Goal: Task Accomplishment & Management: Complete application form

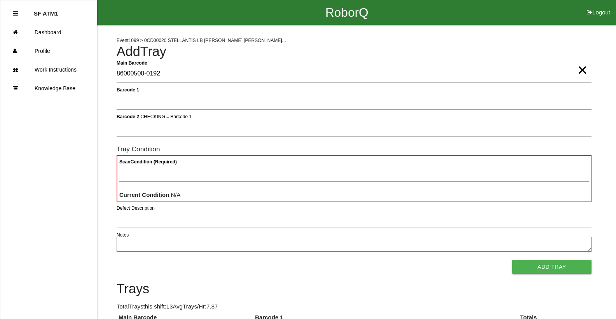
type Barcode "86000500-0192"
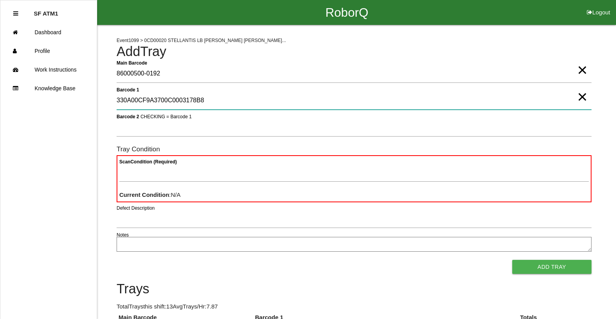
type 1 "330A00CF9A3700C0003178B8"
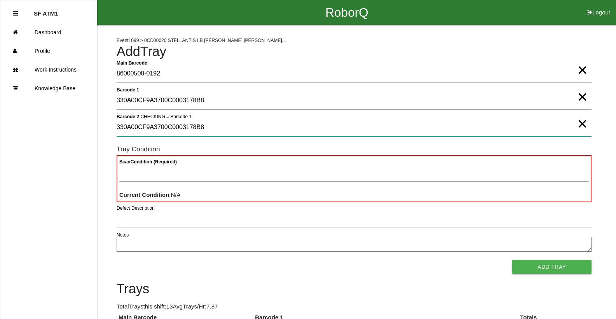
type 2 "330A00CF9A3700C0003178B8"
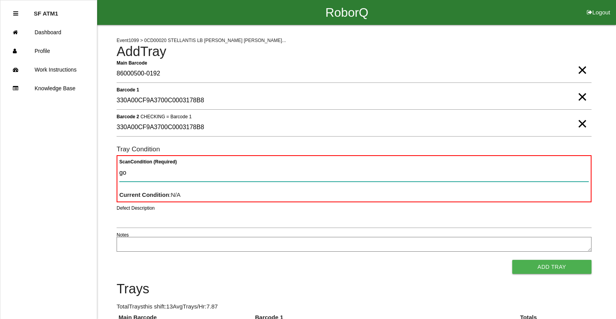
type Condition "goo"
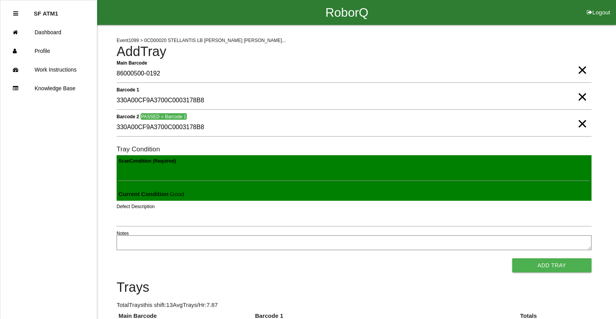
click at [512, 258] on button "Add Tray" at bounding box center [551, 265] width 79 height 14
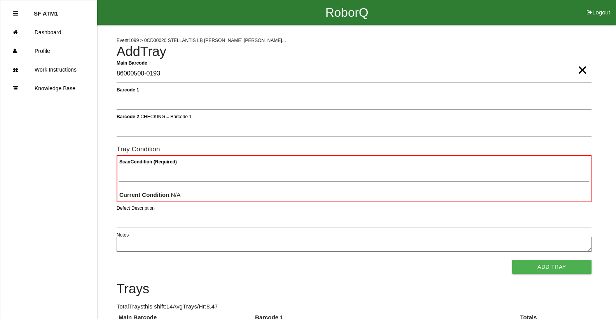
type Barcode "86000500-0193"
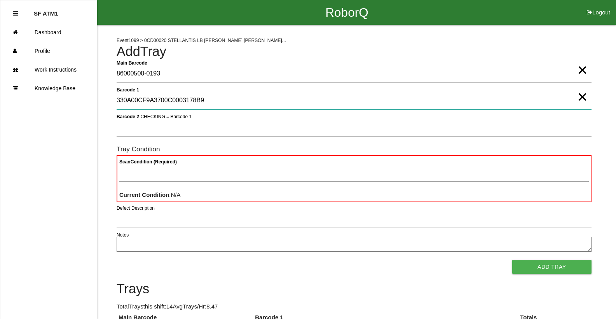
type 1 "330A00CF9A3700C0003178B9"
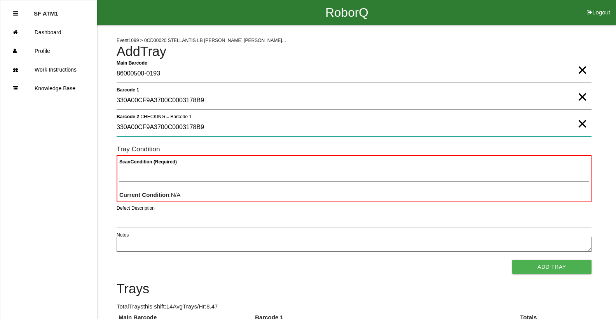
type 2 "330A00CF9A3700C0003178B9"
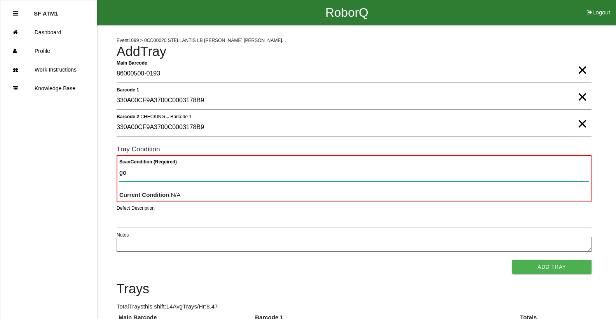
type Condition "goo"
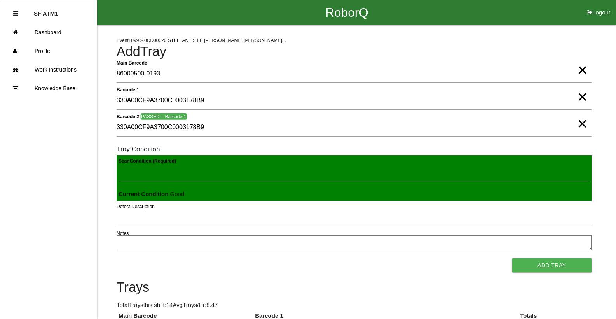
click at [512, 258] on button "Add Tray" at bounding box center [551, 265] width 79 height 14
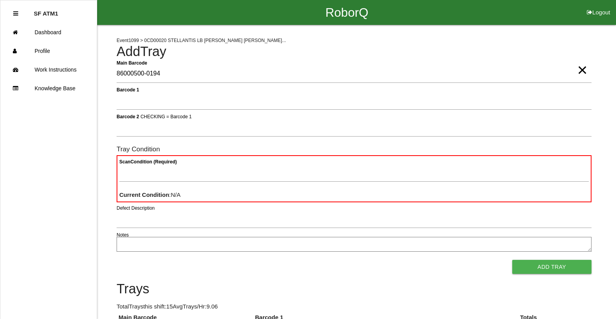
type Barcode "86000500-0194"
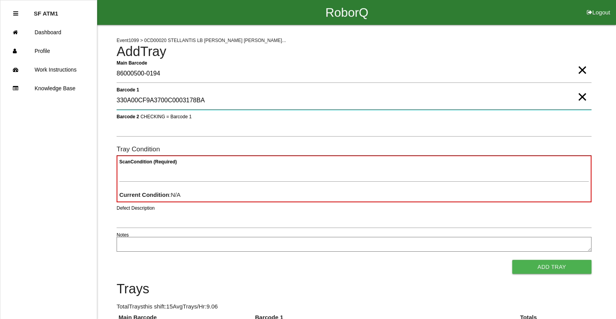
type 1 "330A00CF9A3700C0003178BA"
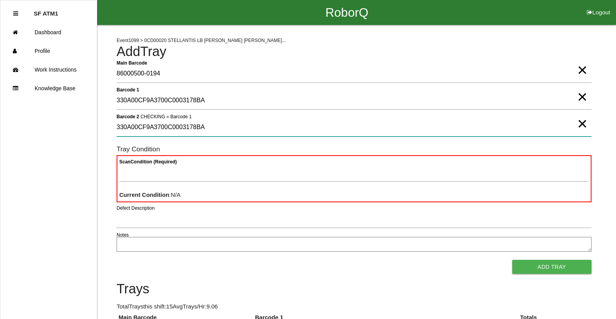
type 2 "330A00CF9A3700C0003178BA"
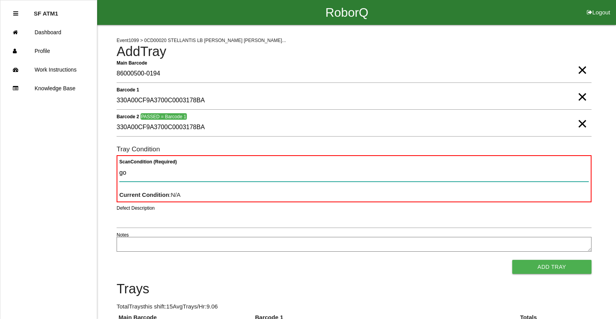
type Condition "goo"
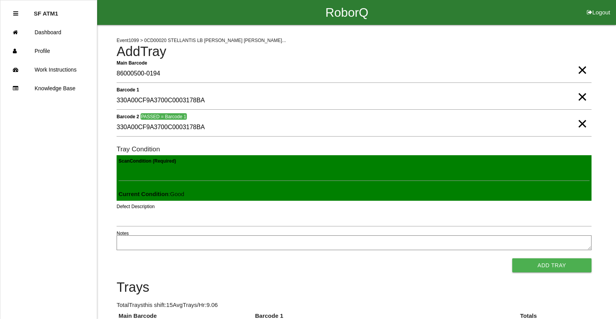
click at [512, 258] on button "Add Tray" at bounding box center [551, 265] width 79 height 14
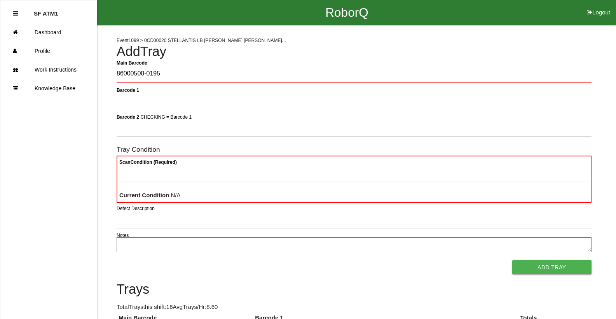
type Barcode "86000500-0195"
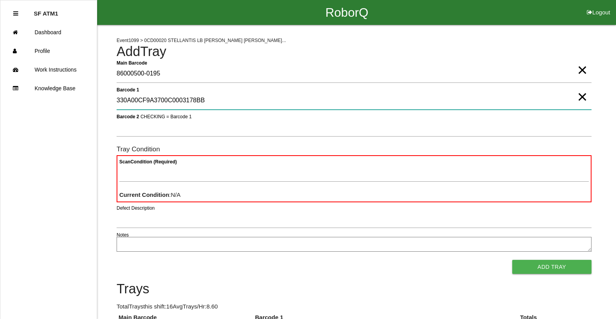
type 1 "330A00CF9A3700C0003178BB"
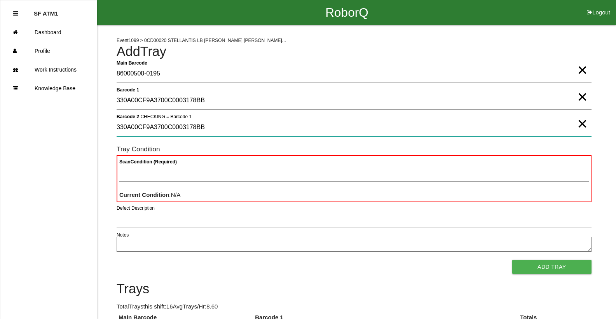
type 2 "330A00CF9A3700C0003178BB"
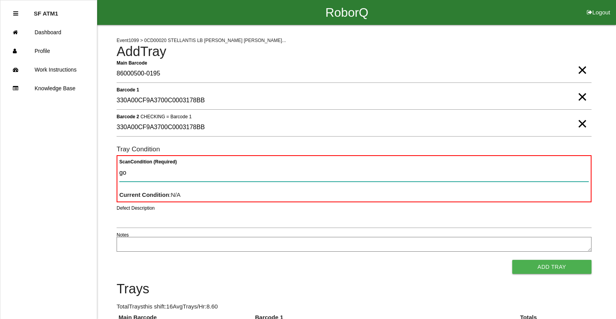
type Condition "goo"
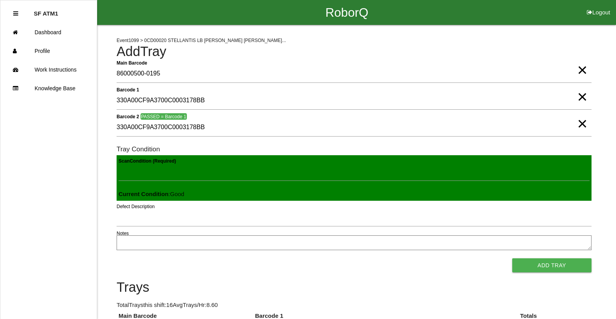
click at [512, 258] on button "Add Tray" at bounding box center [551, 265] width 79 height 14
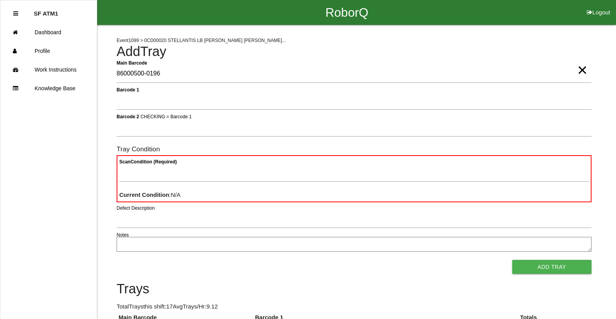
type Barcode "86000500-0196"
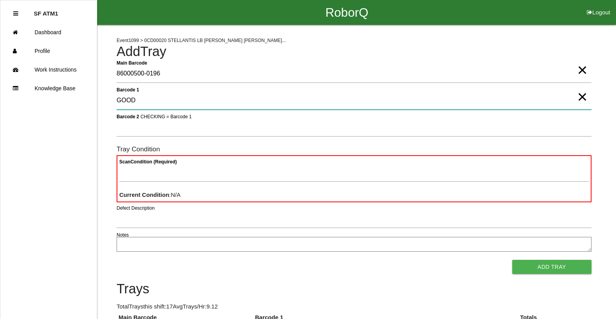
type 1 "GOOD"
click at [133, 101] on 1 "GOOD" at bounding box center [354, 101] width 475 height 18
type 1 "330A00CF9A3700C0003178BC"
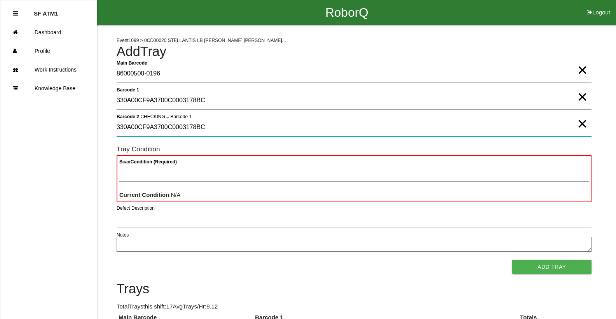
type 2 "330A00CF9A3700C0003178BC"
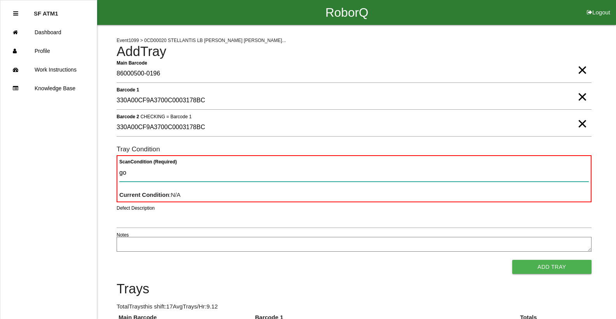
type Condition "goo"
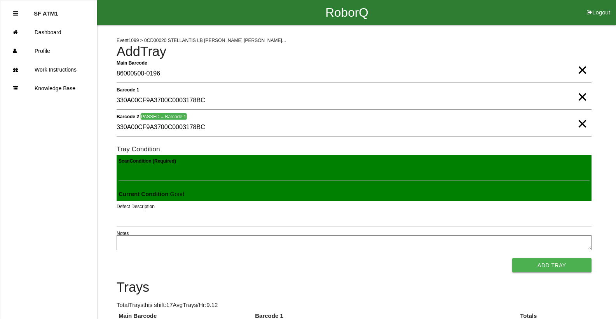
click at [512, 258] on button "Add Tray" at bounding box center [551, 265] width 79 height 14
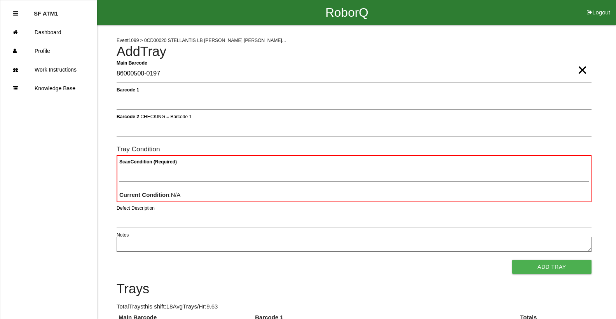
type Barcode "86000500-0197"
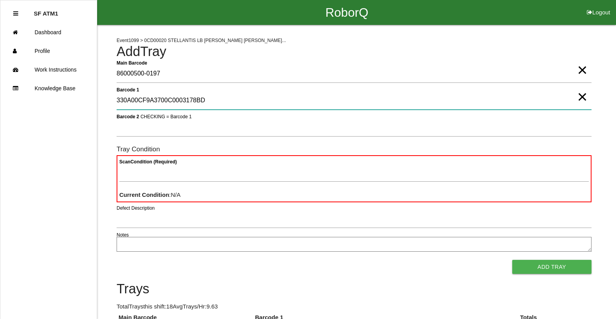
type 1 "330A00CF9A3700C0003178BD"
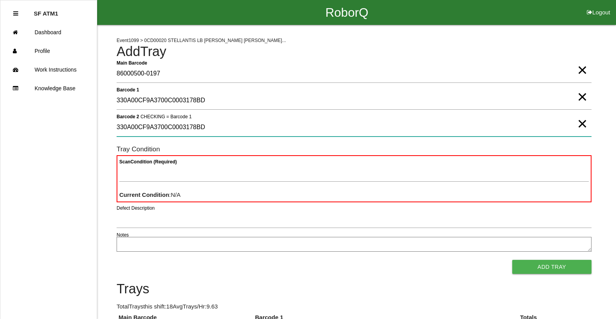
type 2 "330A00CF9A3700C0003178BD"
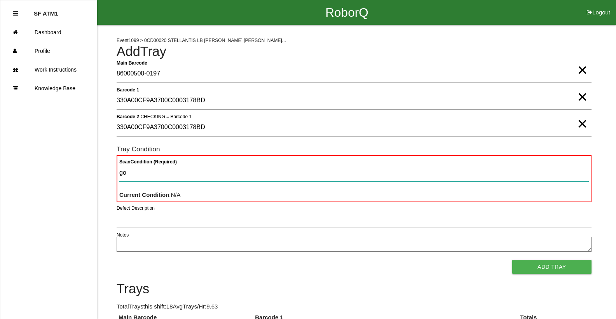
type Condition "goo"
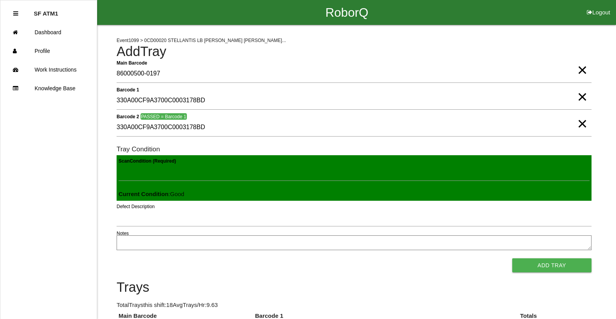
click at [512, 258] on button "Add Tray" at bounding box center [551, 265] width 79 height 14
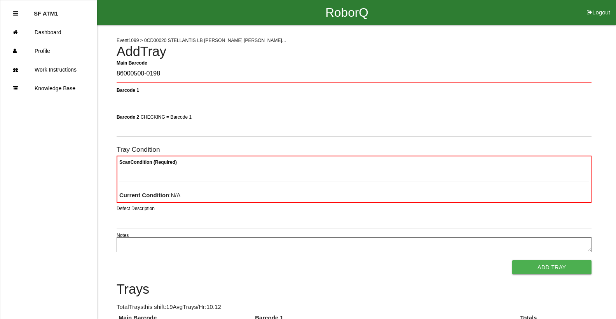
type Barcode "86000500-0198"
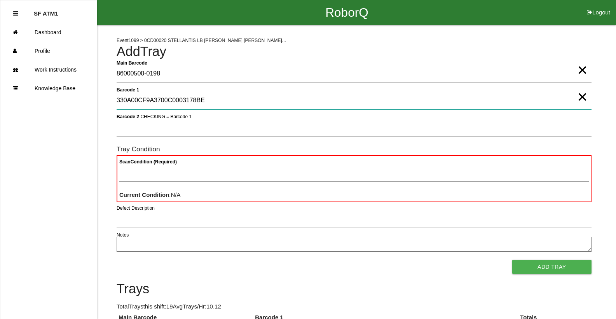
type 1 "330A00CF9A3700C0003178BE"
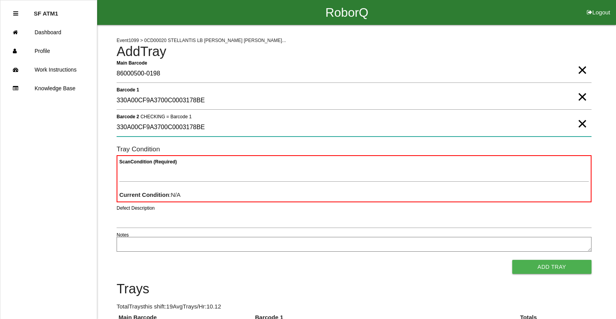
type 2 "330A00CF9A3700C0003178BE"
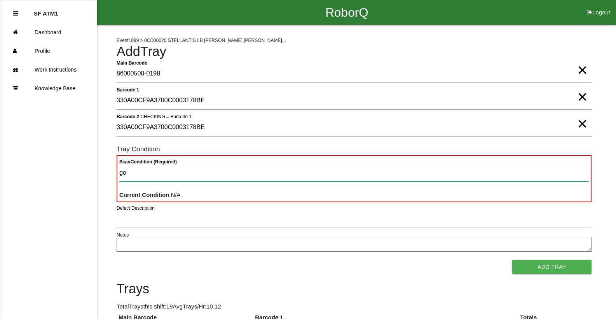
type Condition "goo"
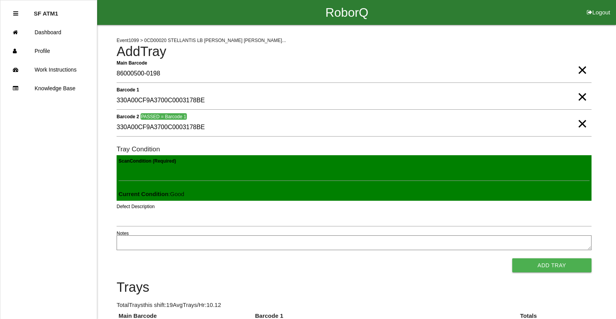
click at [512, 258] on button "Add Tray" at bounding box center [551, 265] width 79 height 14
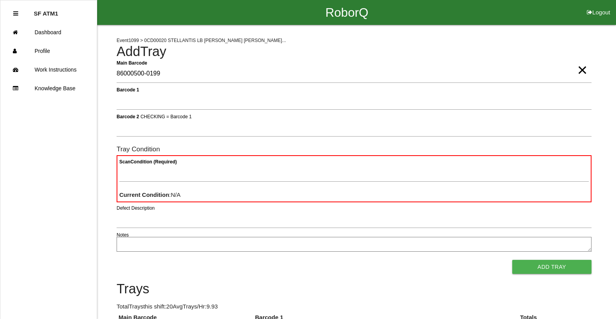
type Barcode "86000500-0199"
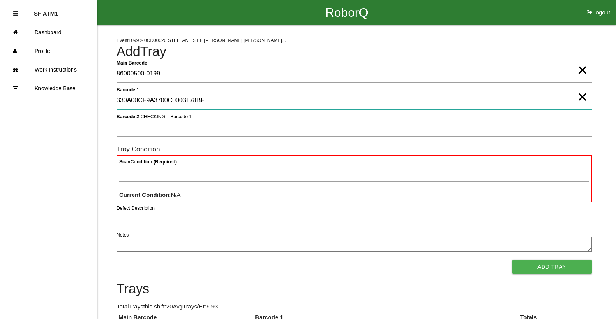
type 1 "330A00CF9A3700C0003178BF"
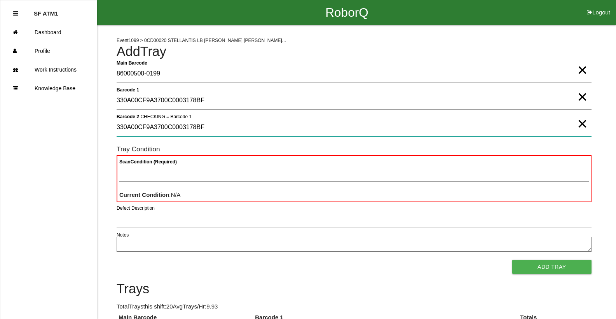
type 2 "330A00CF9A3700C0003178BF"
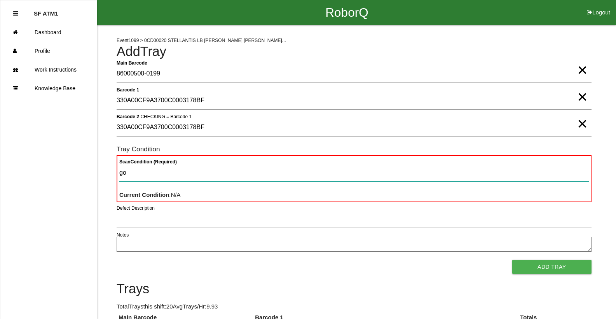
type Condition "goo"
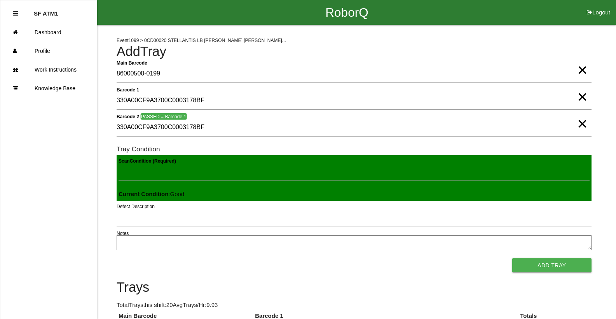
click button "Add Tray" at bounding box center [551, 265] width 79 height 14
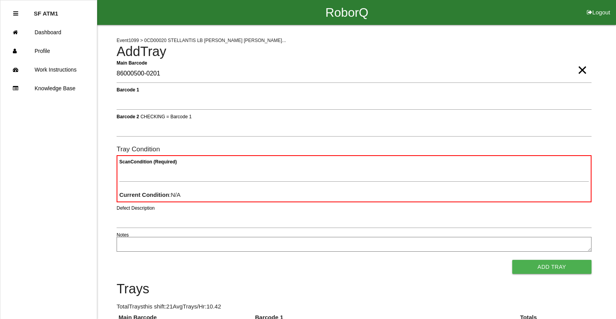
type Barcode "86000500-0201"
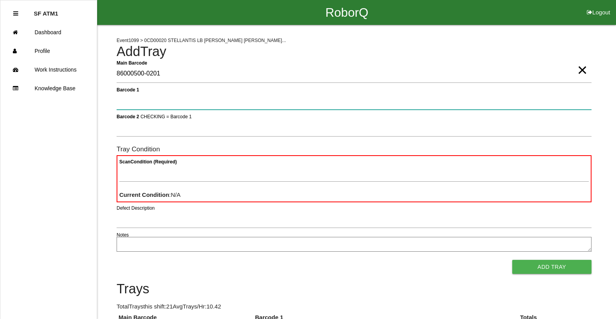
click at [512, 260] on button "Add Tray" at bounding box center [551, 267] width 79 height 14
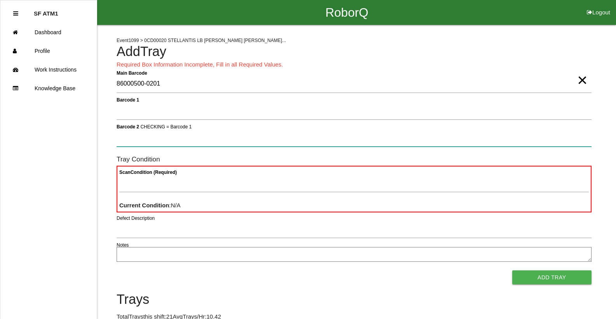
click at [512, 270] on button "Add Tray" at bounding box center [551, 277] width 79 height 14
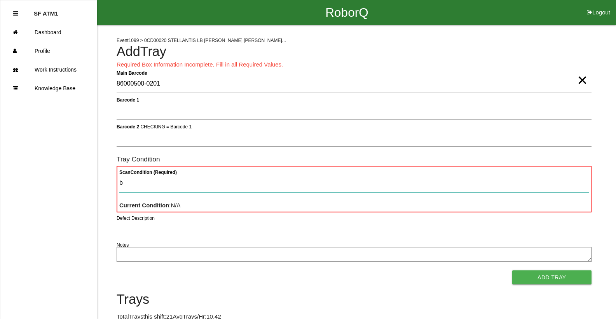
type Condition "ba"
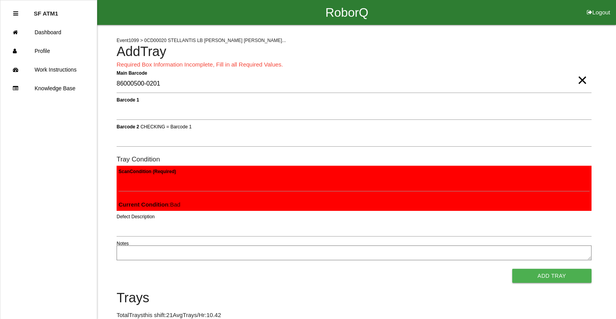
click at [512, 268] on button "Add Tray" at bounding box center [551, 275] width 79 height 14
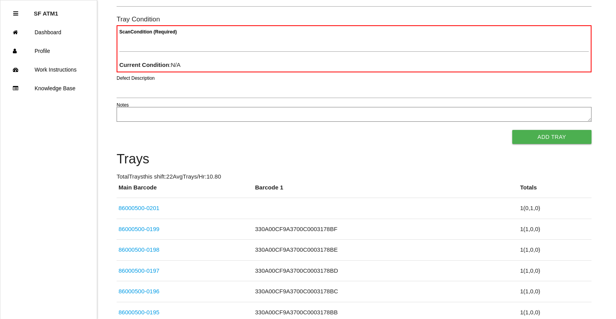
scroll to position [155, 0]
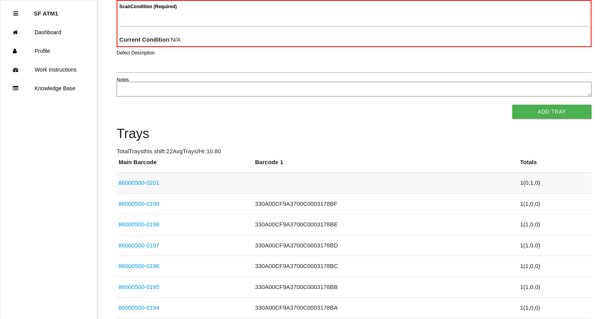
click at [143, 185] on link "86000500-0201" at bounding box center [139, 182] width 41 height 7
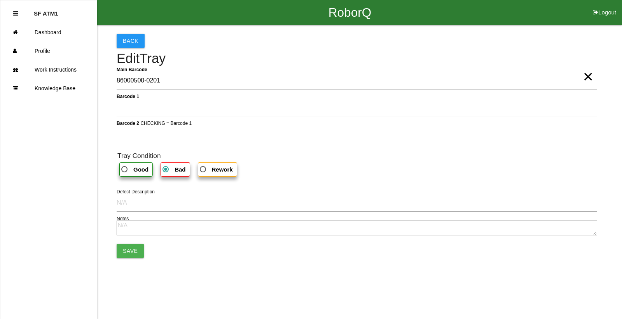
click at [153, 227] on textarea at bounding box center [357, 227] width 480 height 15
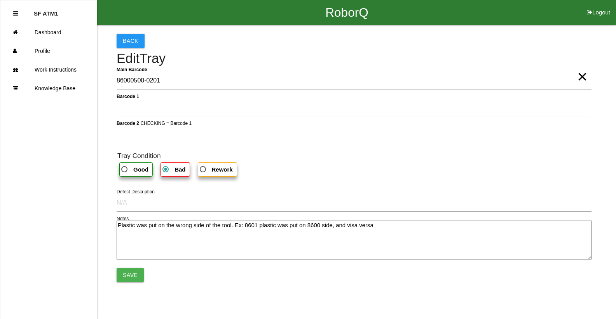
type textarea "Plastic was put on the wrong side of the tool. Ex: 8601 plastic was put on 8600…"
click at [127, 282] on div "Back Edit Tray Main Barcode 86000500-0201 × Barcode 1 Barcode 2 CHECKING = Barc…" at bounding box center [354, 157] width 475 height 265
click at [131, 277] on button "Save" at bounding box center [130, 275] width 27 height 14
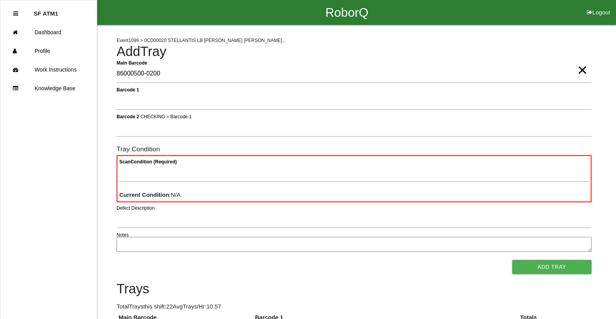
type Barcode "86000500-0200"
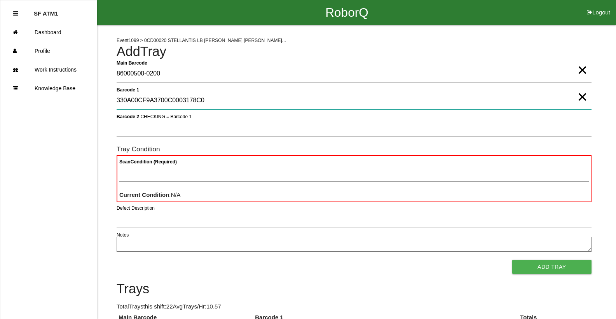
type 1 "330A00CF9A3700C0003178C0"
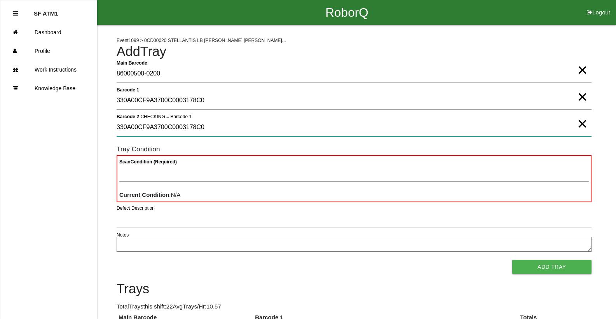
type 2 "330A00CF9A3700C0003178C0"
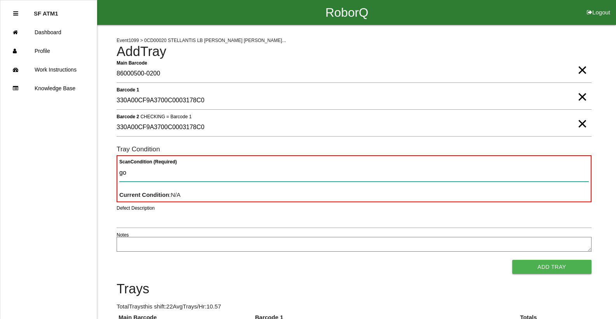
type Condition "goo"
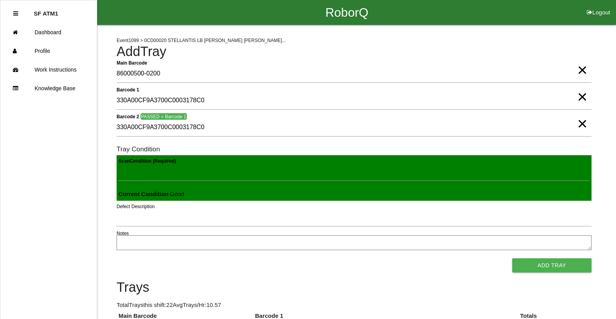
click at [512, 258] on button "Add Tray" at bounding box center [551, 265] width 79 height 14
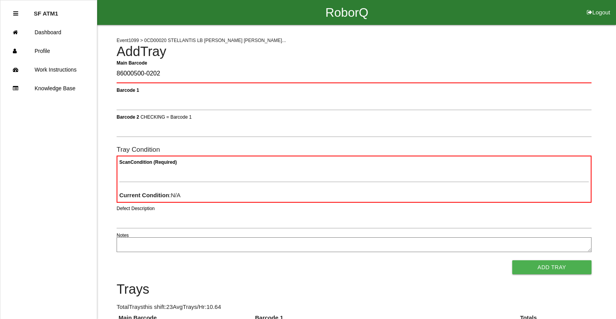
type Barcode "86000500-0202"
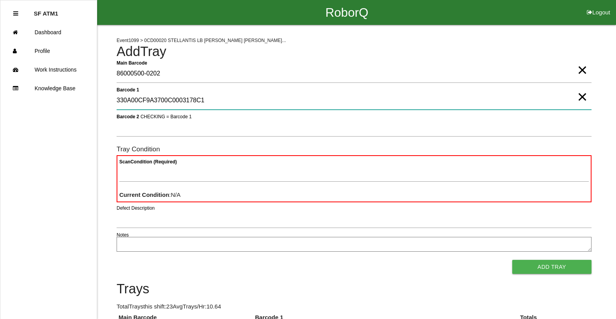
type 1 "330A00CF9A3700C0003178C1"
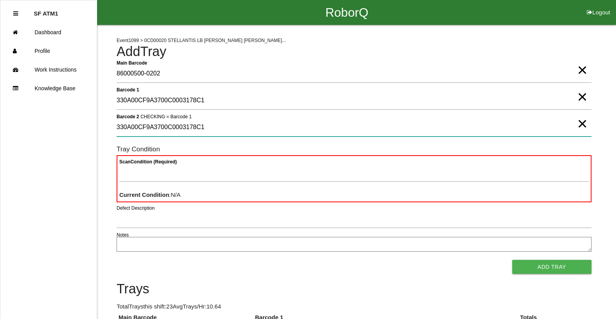
type 2 "330A00CF9A3700C0003178C1"
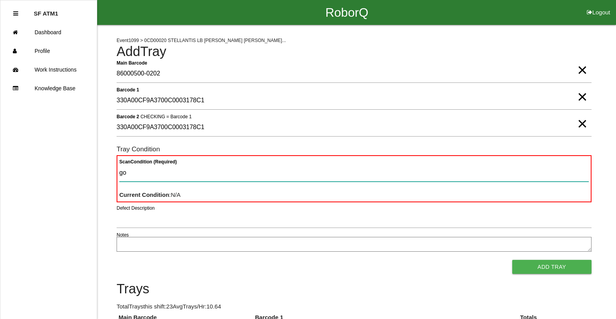
type Condition "goo"
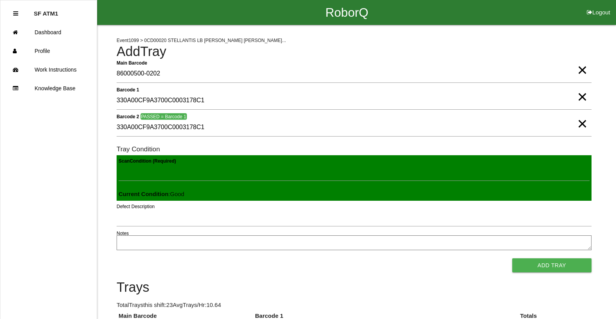
click at [512, 258] on button "Add Tray" at bounding box center [551, 265] width 79 height 14
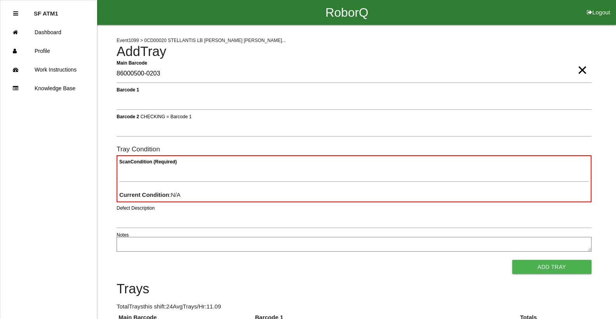
type Barcode "86000500-0203"
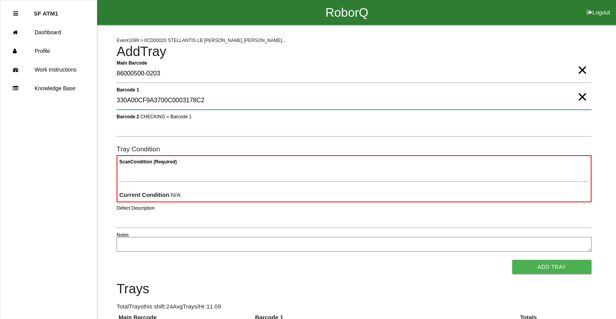
type 1 "330A00CF9A3700C0003178C2"
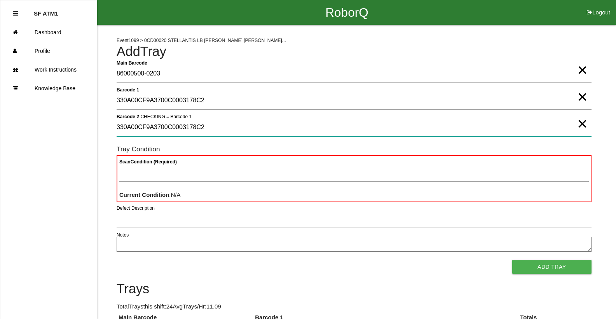
type 2 "330A00CF9A3700C0003178C2"
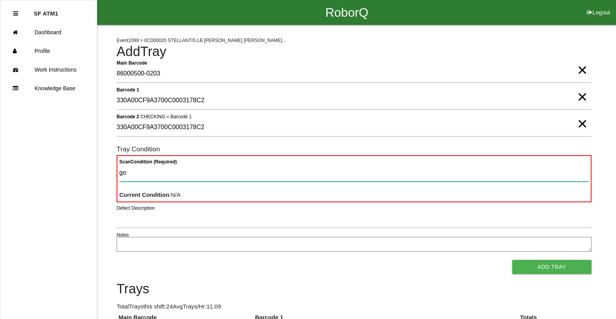
type Condition "goo"
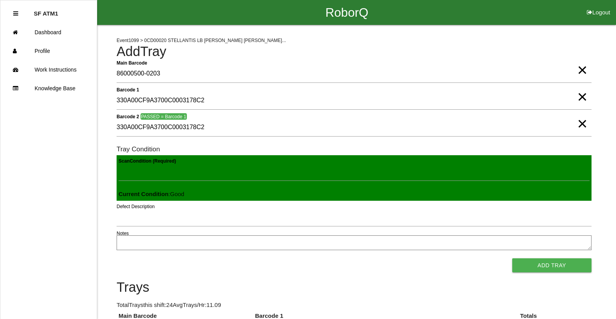
click at [512, 258] on button "Add Tray" at bounding box center [551, 265] width 79 height 14
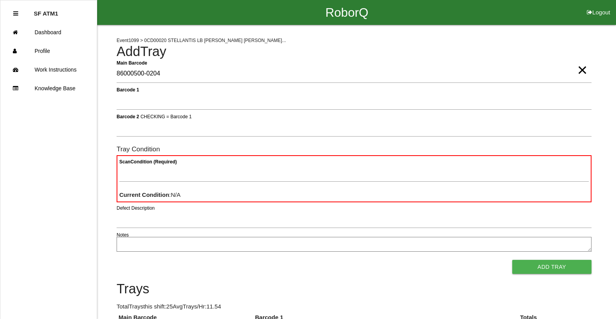
type Barcode "86000500-0204"
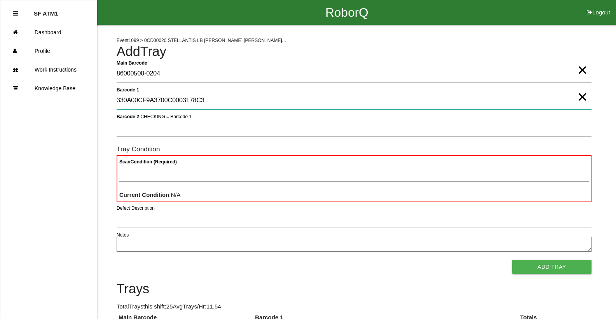
type 1 "330A00CF9A3700C0003178C3"
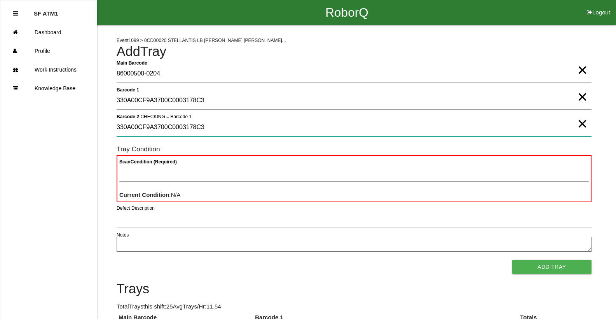
type 2 "330A00CF9A3700C0003178C3"
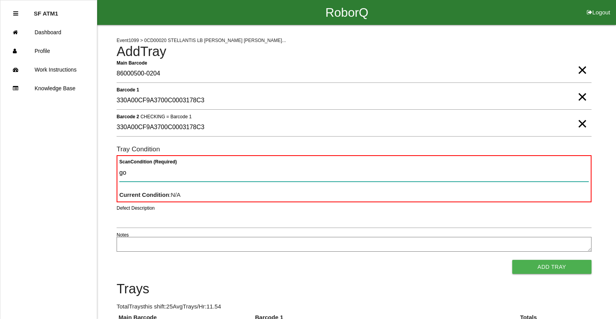
type Condition "goo"
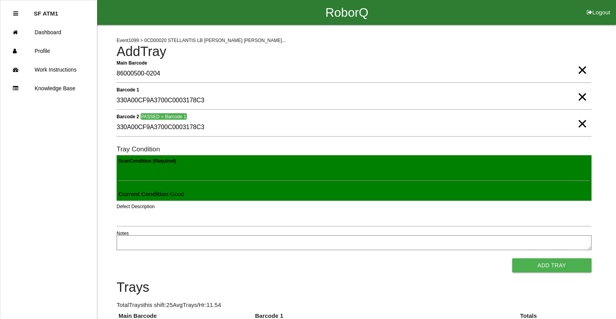
click at [512, 258] on button "Add Tray" at bounding box center [551, 265] width 79 height 14
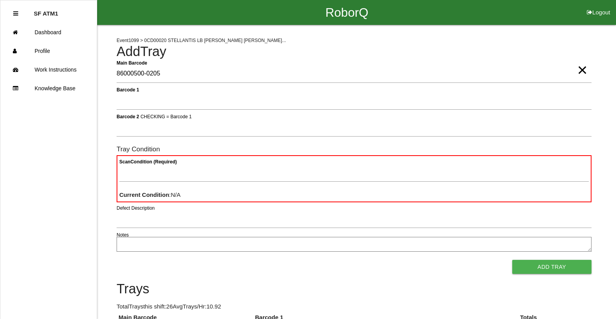
type Barcode "86000500-0205"
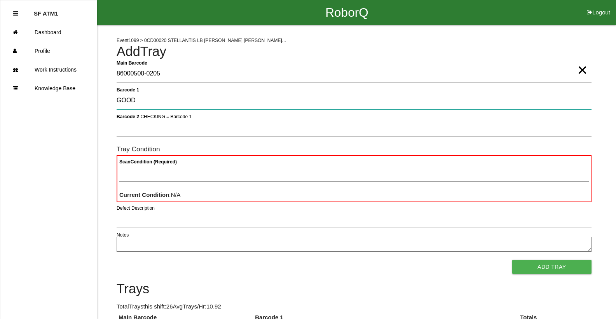
type 1 "GOOD"
click at [156, 96] on 1 "GOOD" at bounding box center [354, 101] width 475 height 18
type 1 "330A00CF9A3700C0003178C4"
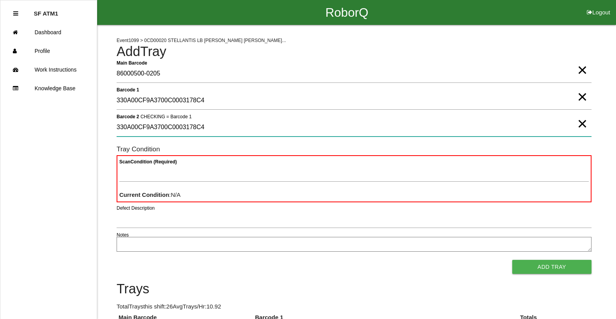
type 2 "330A00CF9A3700C0003178C4"
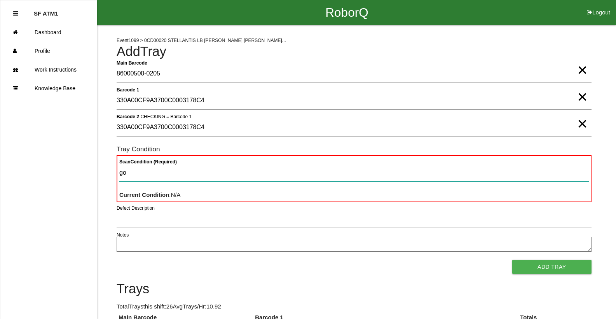
type Condition "goo"
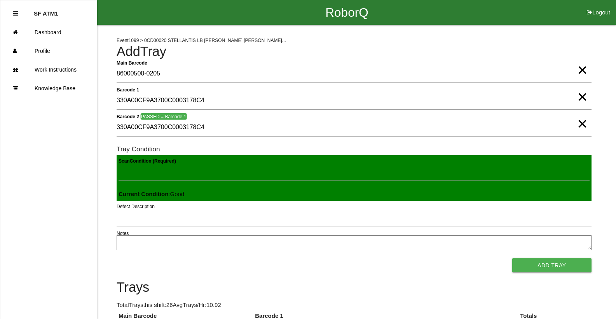
click at [512, 258] on button "Add Tray" at bounding box center [551, 265] width 79 height 14
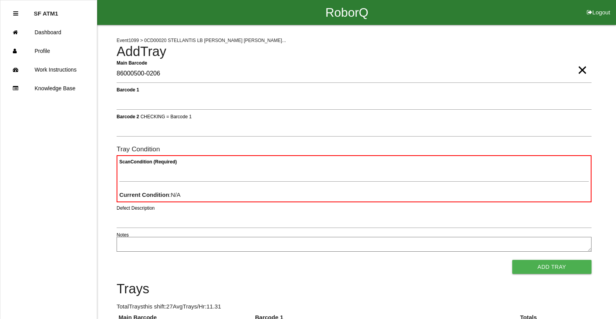
type Barcode "86000500-0206"
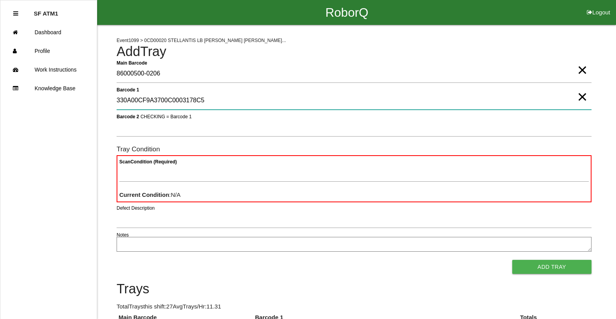
type 1 "330A00CF9A3700C0003178C5"
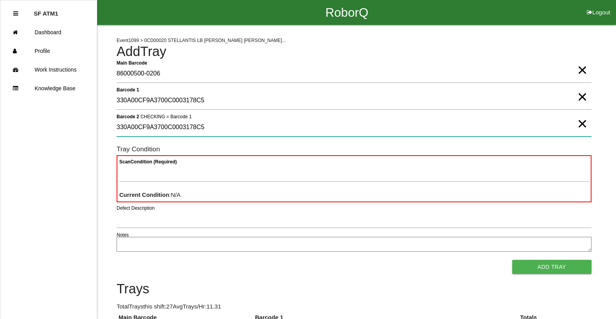
type 2 "330A00CF9A3700C0003178C5"
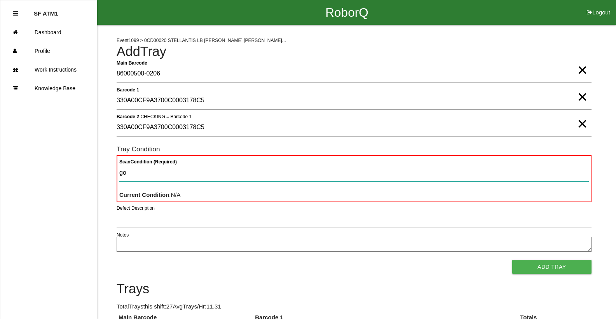
type Condition "goo"
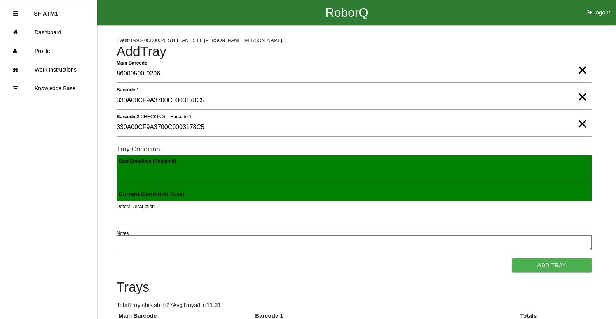
click at [512, 258] on button "Add Tray" at bounding box center [551, 265] width 79 height 14
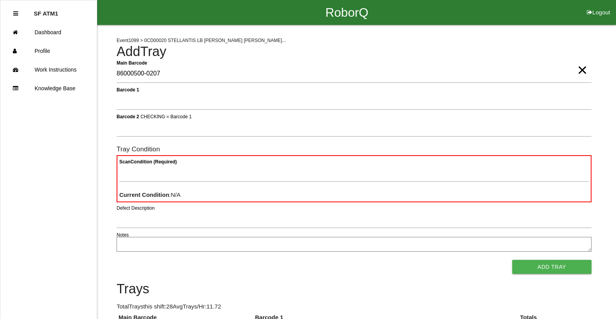
type Barcode "86000500-0207"
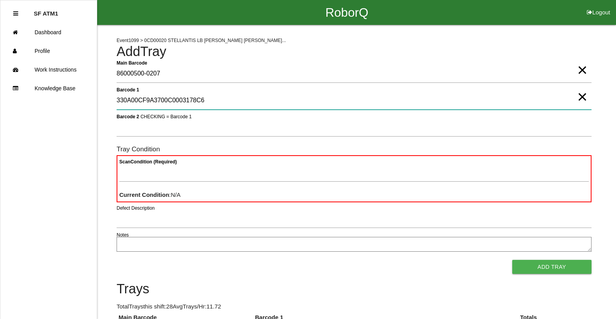
type 1 "330A00CF9A3700C0003178C6"
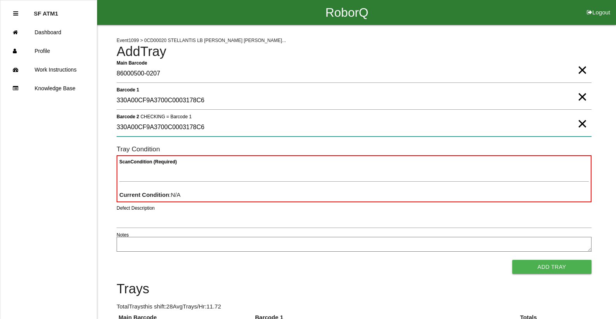
type 2 "330A00CF9A3700C0003178C6"
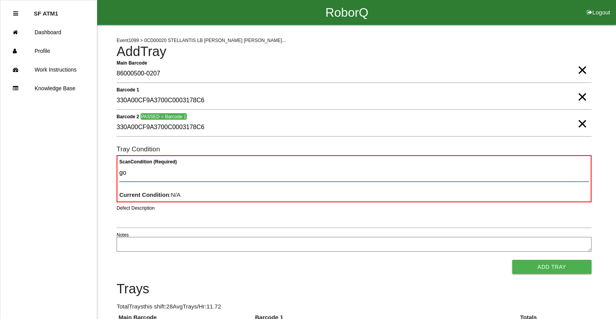
type Condition "goo"
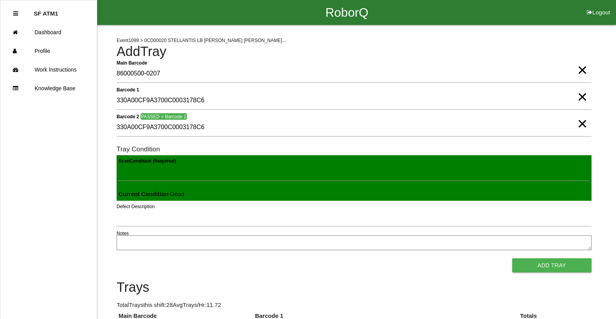
click at [512, 258] on button "Add Tray" at bounding box center [551, 265] width 79 height 14
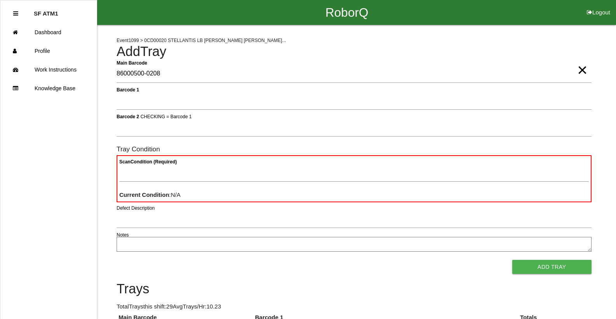
type Barcode "86000500-0208"
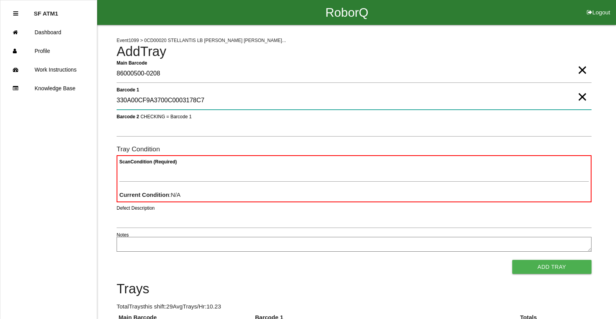
type 1 "330A00CF9A3700C0003178C7"
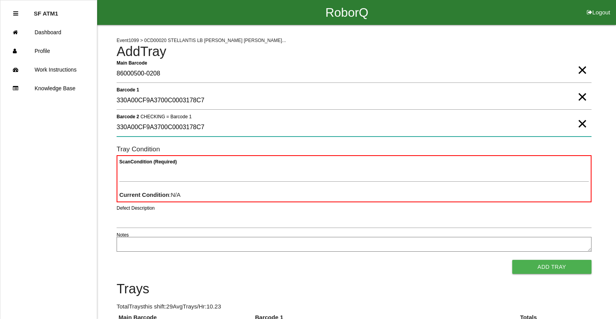
type 2 "330A00CF9A3700C0003178C7"
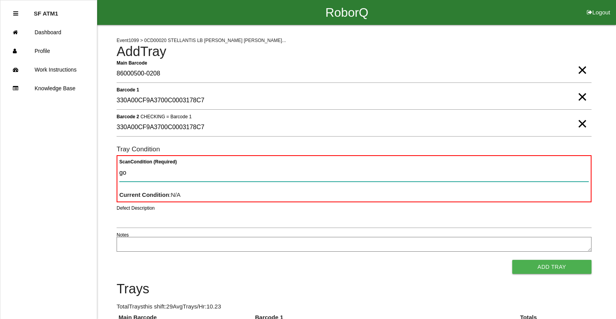
type Condition "goo"
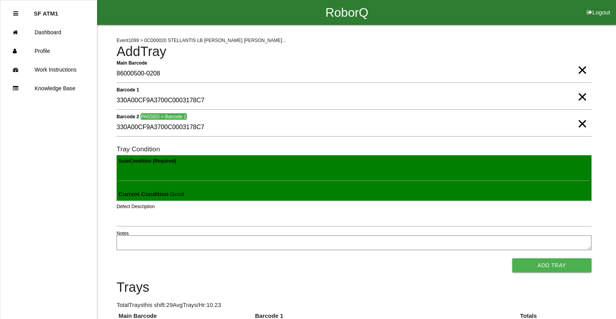
click at [512, 258] on button "Add Tray" at bounding box center [551, 265] width 79 height 14
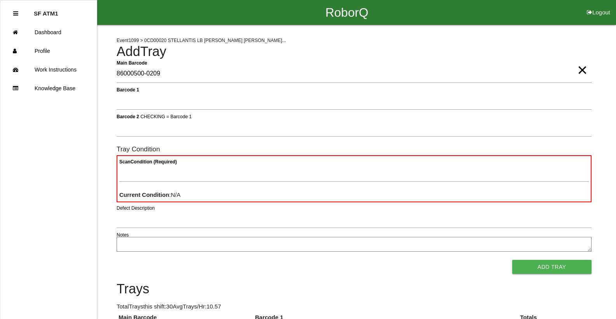
type Barcode "86000500-0209"
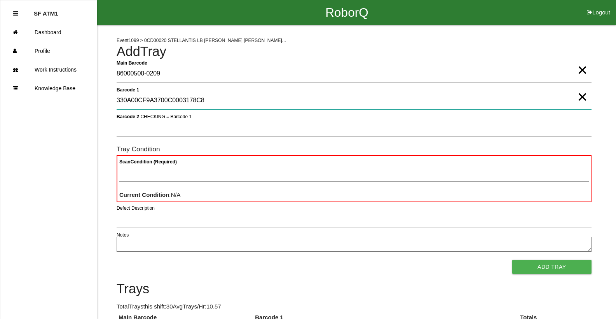
type 1 "330A00CF9A3700C0003178C8"
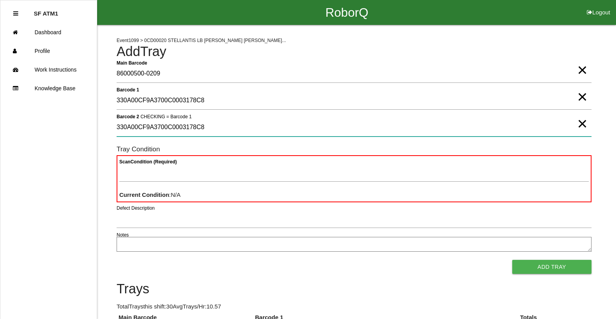
type 2 "330A00CF9A3700C0003178C8"
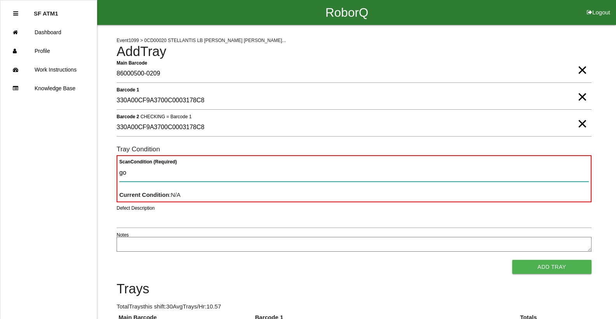
type Condition "goo"
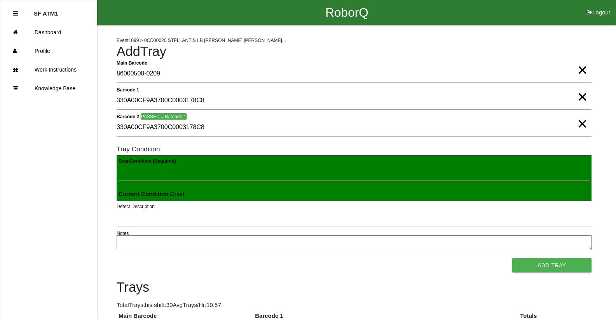
click at [512, 258] on button "Add Tray" at bounding box center [551, 265] width 79 height 14
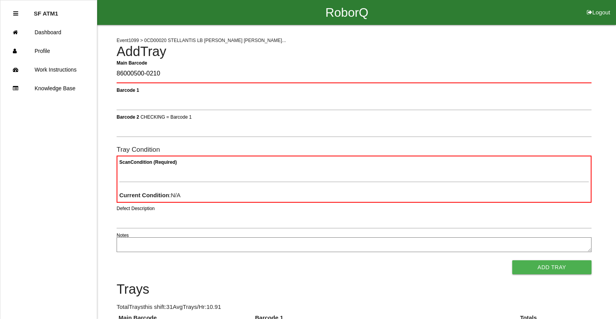
type Barcode "86000500-0210"
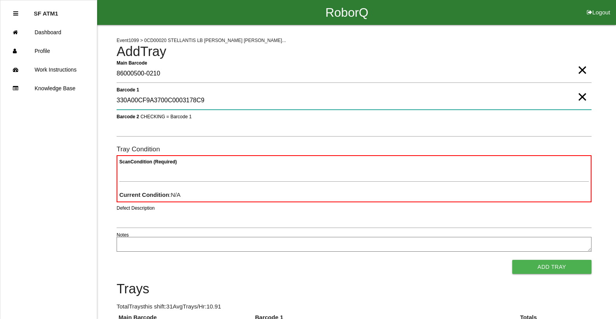
type 1 "330A00CF9A3700C0003178C9"
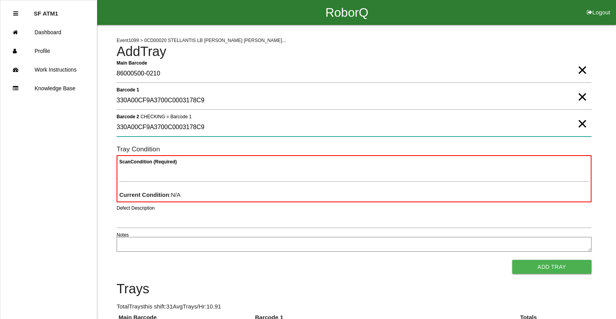
type 2 "330A00CF9A3700C0003178C9"
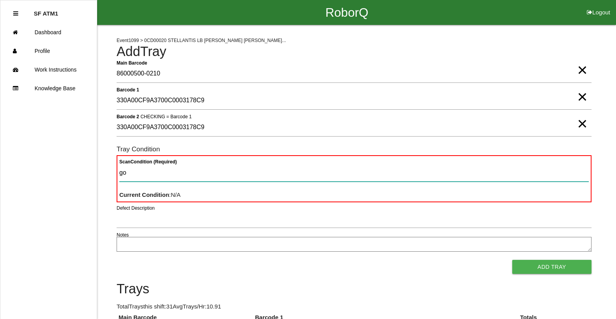
type Condition "goo"
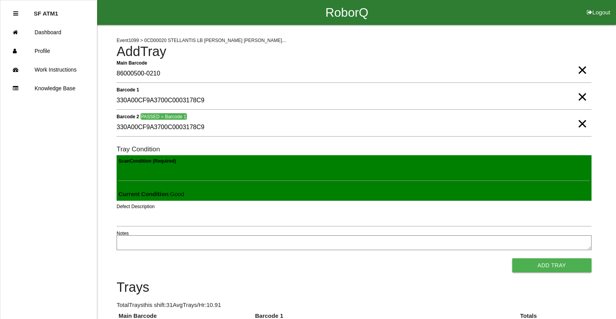
click at [512, 258] on button "Add Tray" at bounding box center [551, 265] width 79 height 14
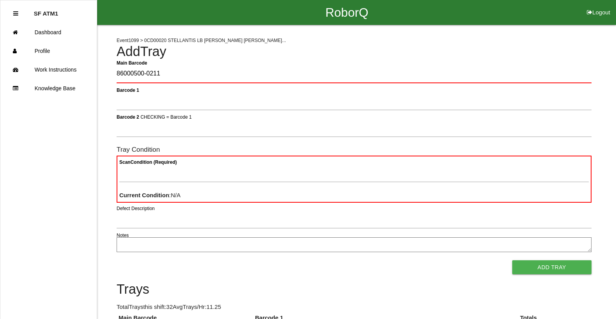
type Barcode "86000500-0211"
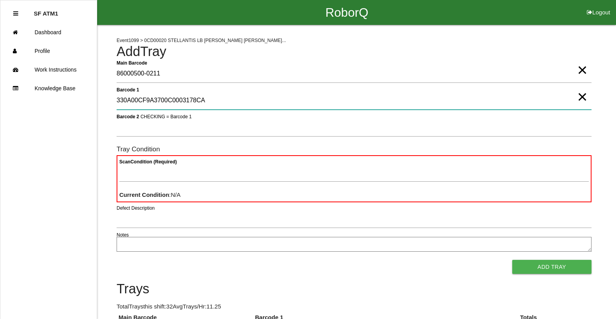
type 1 "330A00CF9A3700C0003178CA"
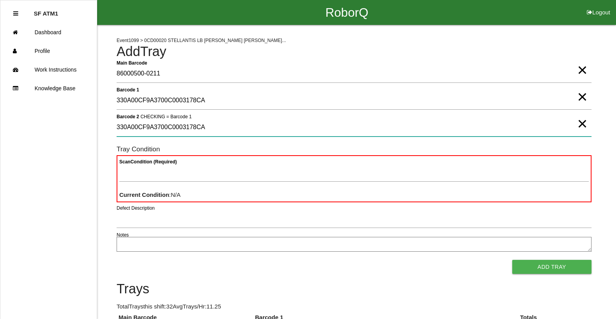
type 2 "330A00CF9A3700C0003178CA"
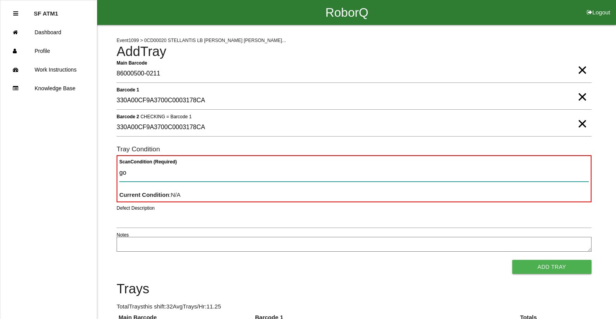
type Condition "goo"
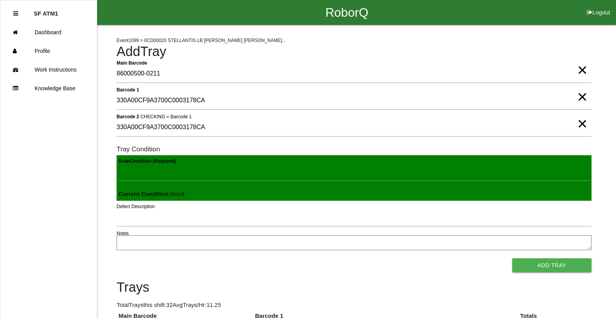
click at [512, 258] on button "Add Tray" at bounding box center [551, 265] width 79 height 14
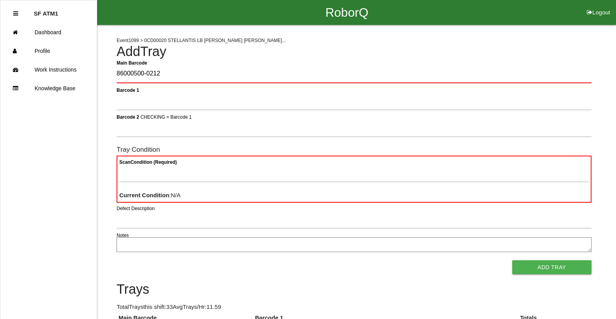
type Barcode "86000500-0212"
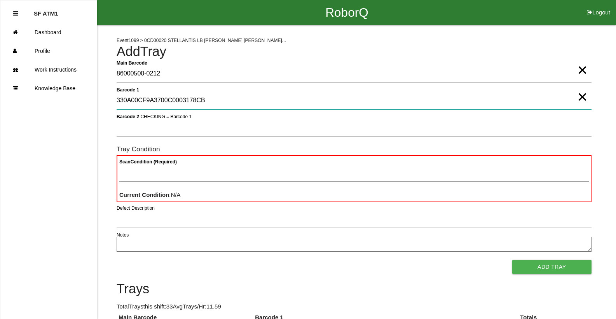
type 1 "330A00CF9A3700C0003178CB"
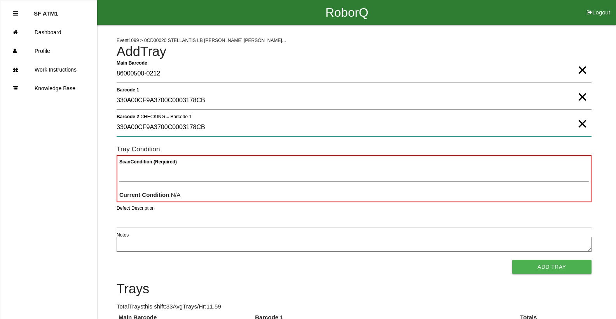
type 2 "330A00CF9A3700C0003178CB"
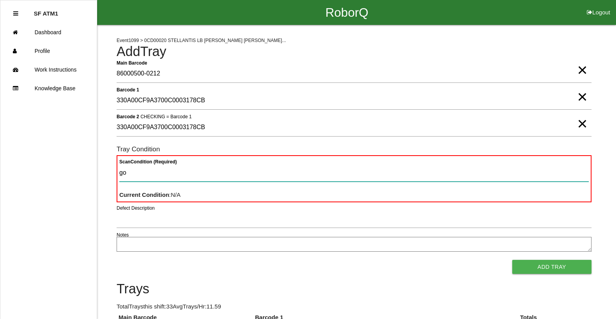
type Condition "goo"
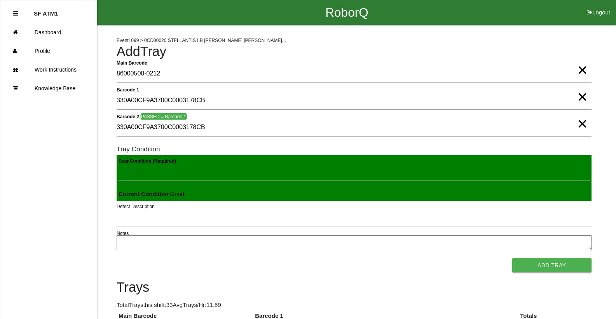
click at [512, 258] on button "Add Tray" at bounding box center [551, 265] width 79 height 14
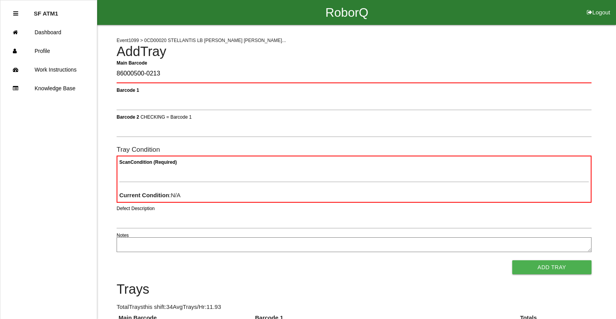
type Barcode "86000500-0213"
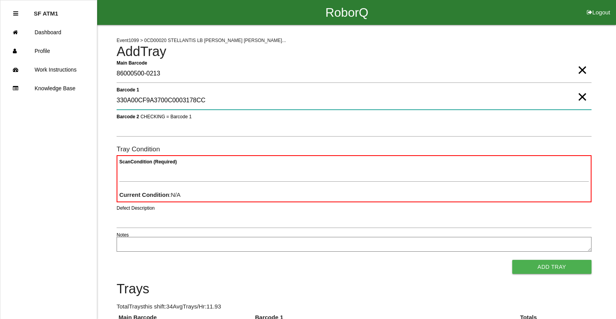
type 1 "330A00CF9A3700C0003178CC"
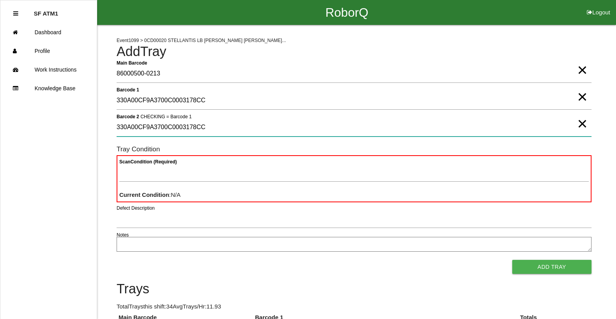
type 2 "330A00CF9A3700C0003178CC"
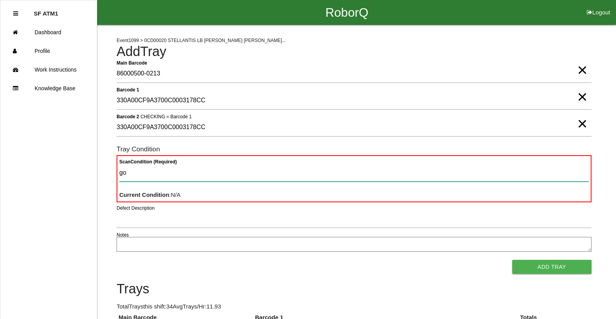
type Condition "goo"
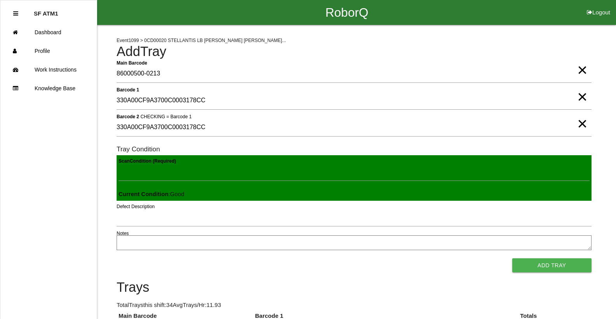
click at [512, 258] on button "Add Tray" at bounding box center [551, 265] width 79 height 14
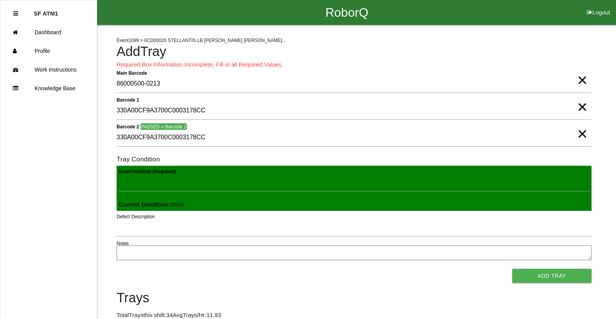
scroll to position [186, 0]
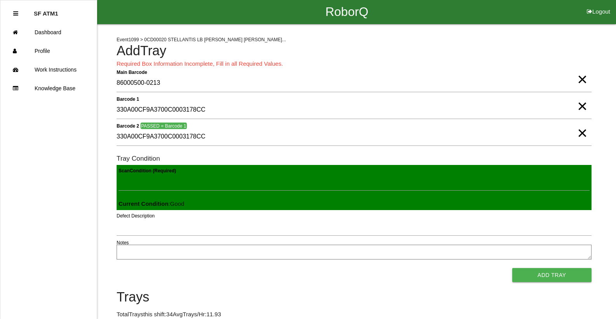
scroll to position [0, 0]
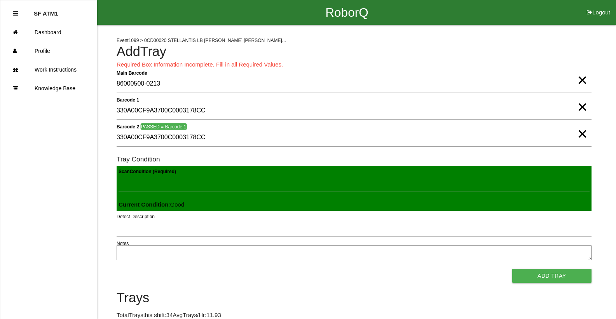
click at [200, 191] on div "Scan Condition (Required)" at bounding box center [354, 183] width 471 height 21
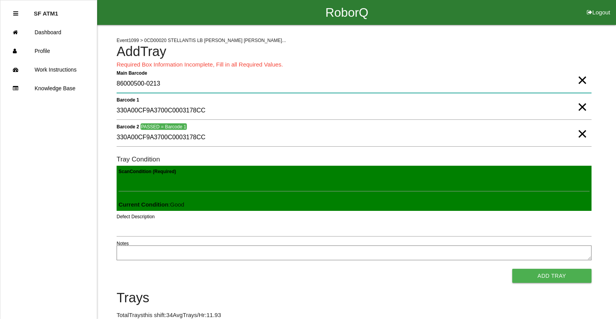
click at [250, 78] on Barcode "86000500-0213" at bounding box center [354, 84] width 475 height 18
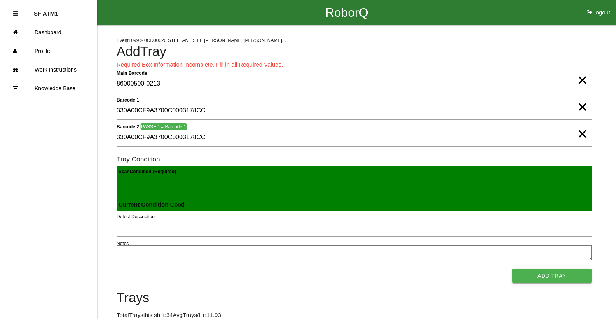
click at [552, 275] on button "Add Tray" at bounding box center [551, 275] width 79 height 14
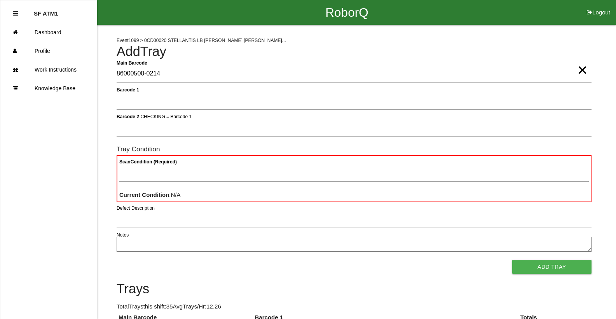
type Barcode "86000500-0214"
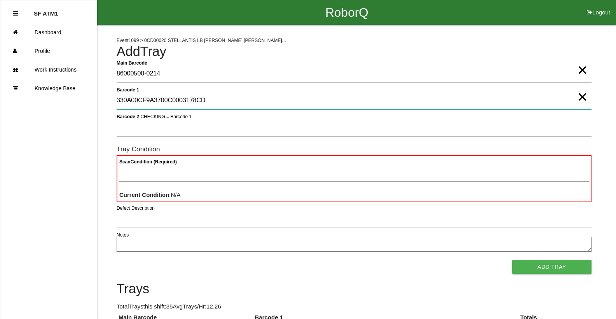
type 1 "330A00CF9A3700C0003178CD"
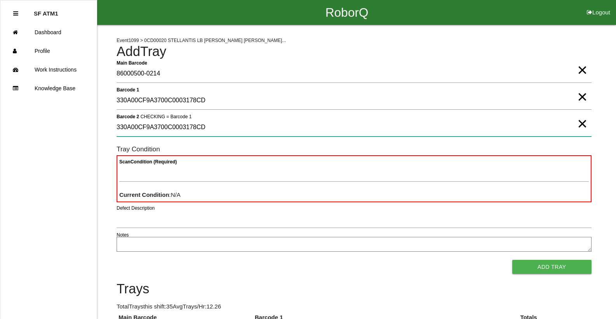
type 2 "330A00CF9A3700C0003178CD"
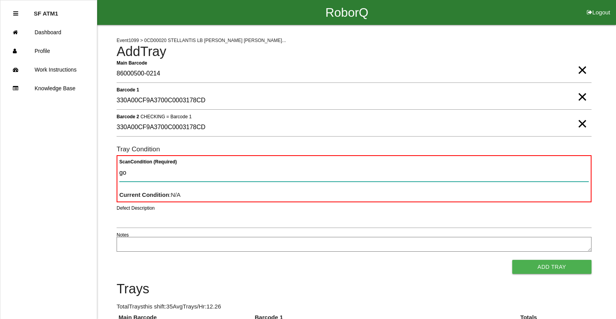
type Condition "goo"
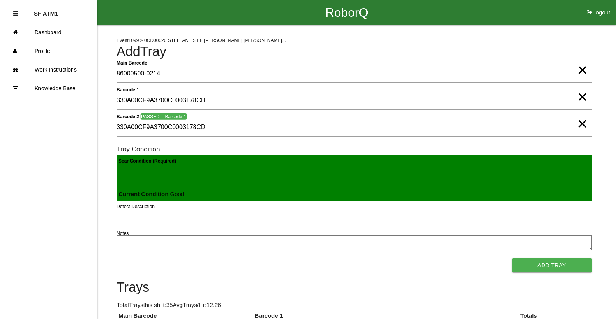
click at [512, 258] on button "Add Tray" at bounding box center [551, 265] width 79 height 14
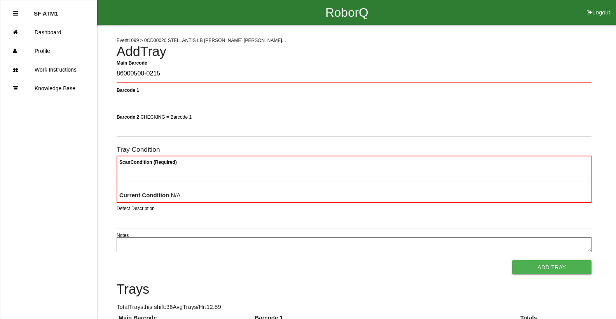
type Barcode "86000500-0215"
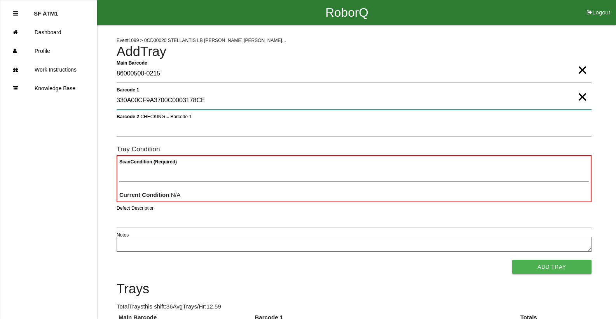
type 1 "330A00CF9A3700C0003178CE"
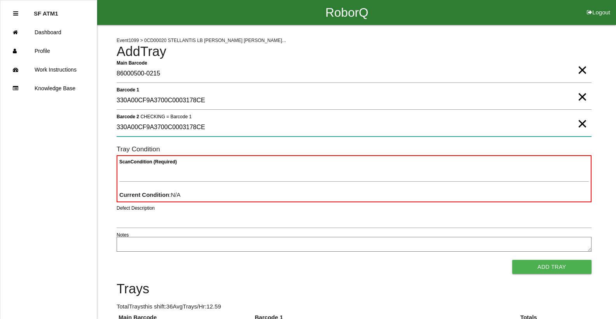
type 2 "330A00CF9A3700C0003178CE"
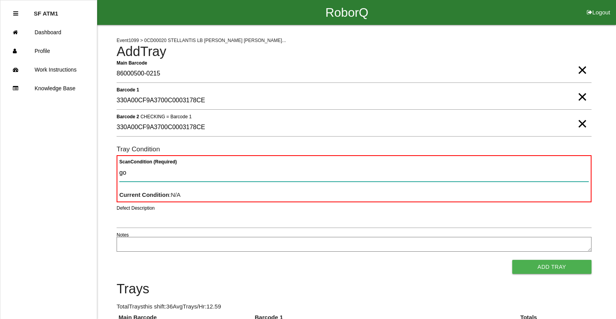
type Condition "goo"
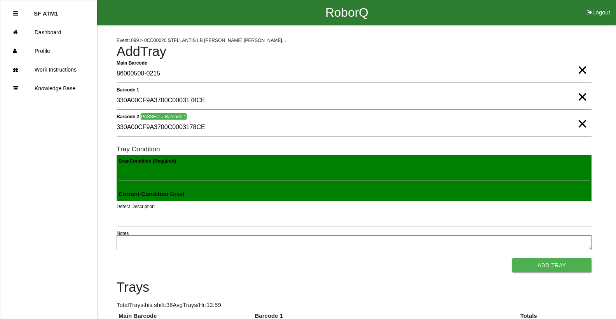
click at [512, 258] on button "Add Tray" at bounding box center [551, 265] width 79 height 14
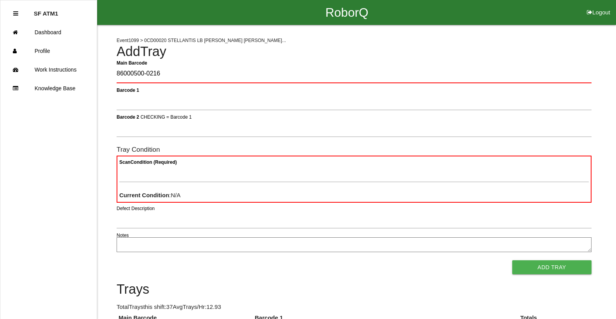
type Barcode "86000500-0216"
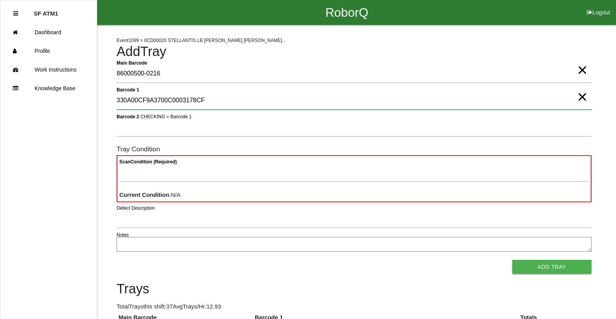
type 1 "330A00CF9A3700C0003178CF"
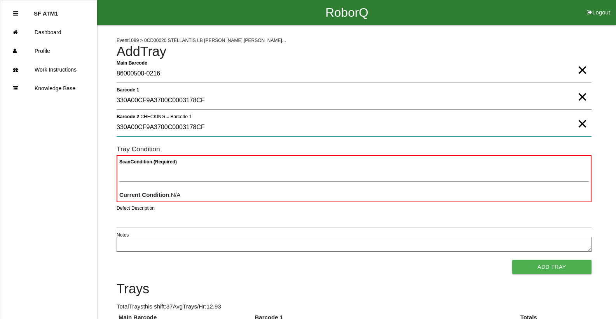
type 2 "330A00CF9A3700C0003178CF"
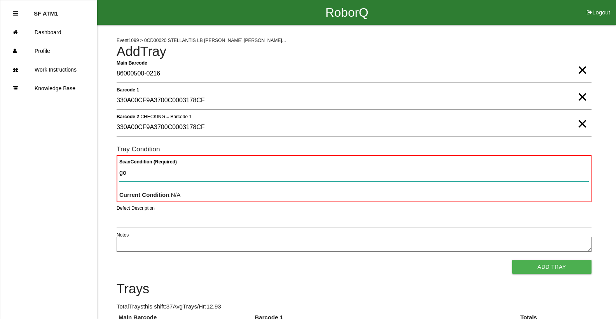
type Condition "goo"
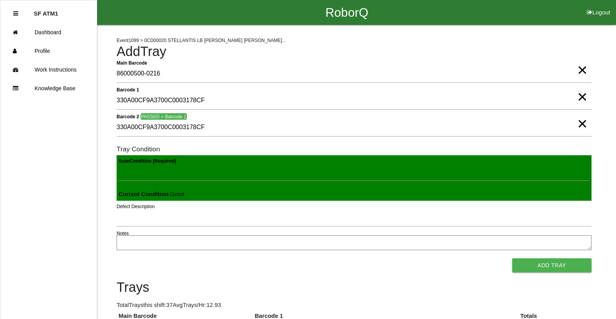
click at [512, 258] on button "Add Tray" at bounding box center [551, 265] width 79 height 14
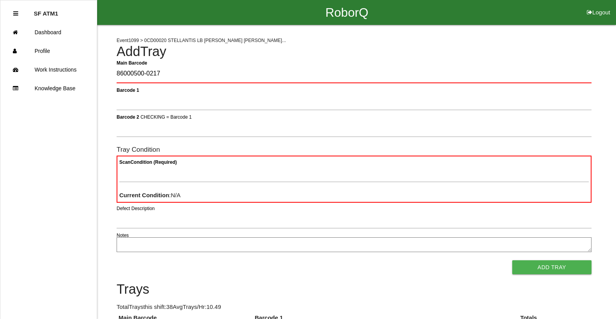
type Barcode "86000500-0217"
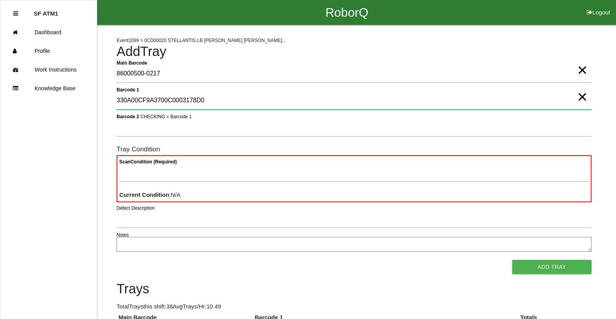
type 1 "330A00CF9A3700C0003178D0"
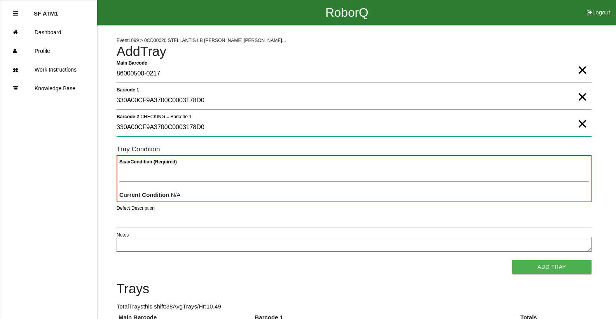
type 2 "330A00CF9A3700C0003178D0"
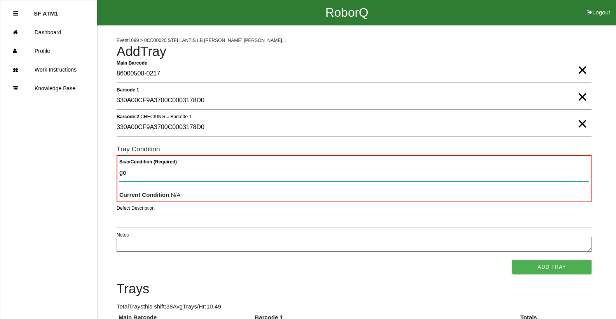
type Condition "goo"
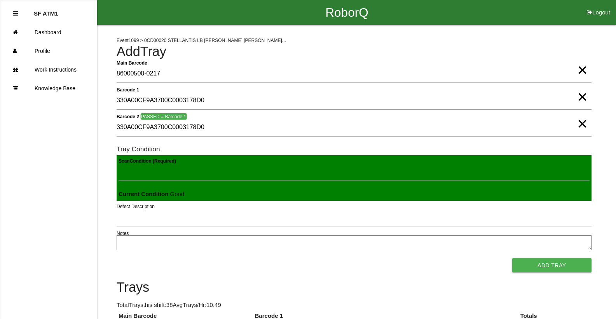
click at [512, 258] on button "Add Tray" at bounding box center [551, 265] width 79 height 14
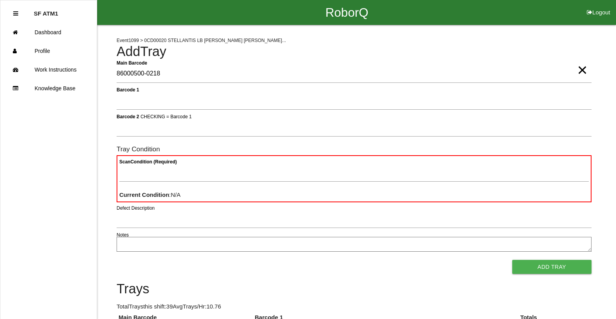
type Barcode "86000500-0218"
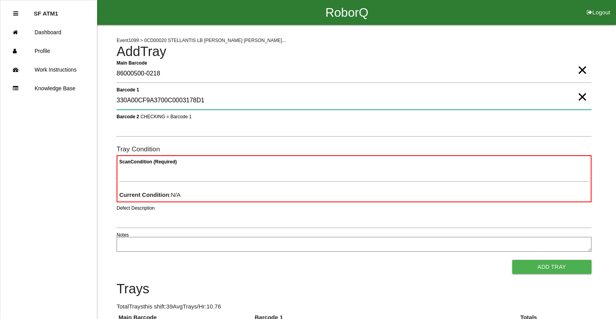
type 1 "330A00CF9A3700C0003178D1"
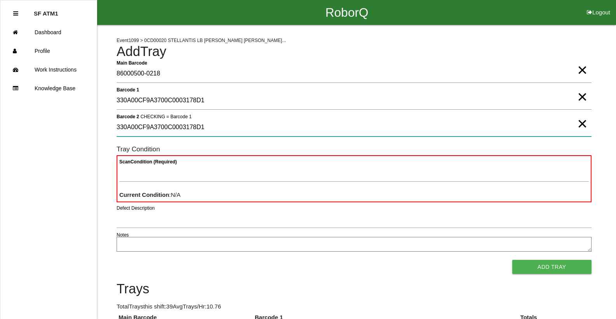
type 2 "330A00CF9A3700C0003178D1"
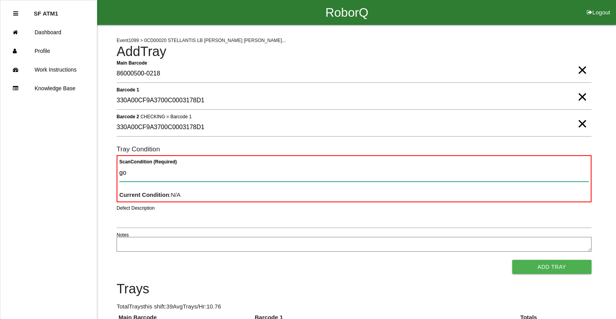
type Condition "goo"
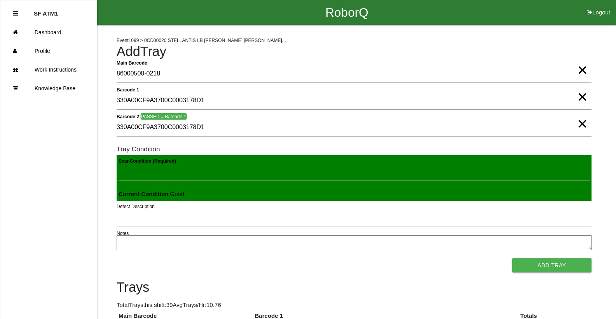
click at [512, 258] on button "Add Tray" at bounding box center [551, 265] width 79 height 14
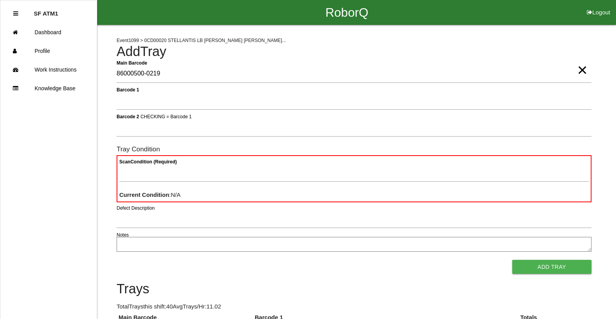
type Barcode "86000500-0219"
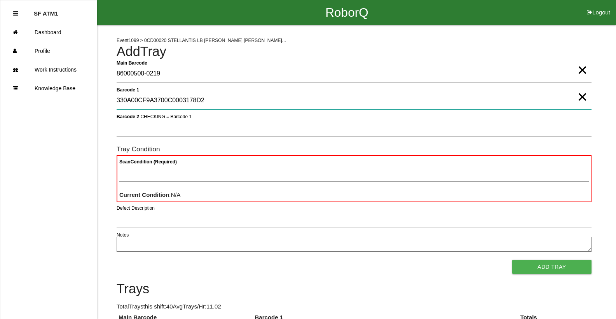
type 1 "330A00CF9A3700C0003178D2"
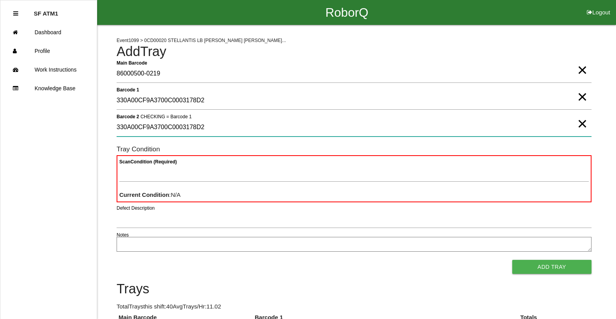
type 2 "330A00CF9A3700C0003178D2"
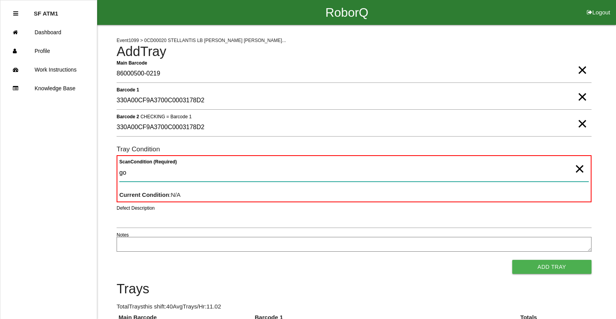
type Condition "goo"
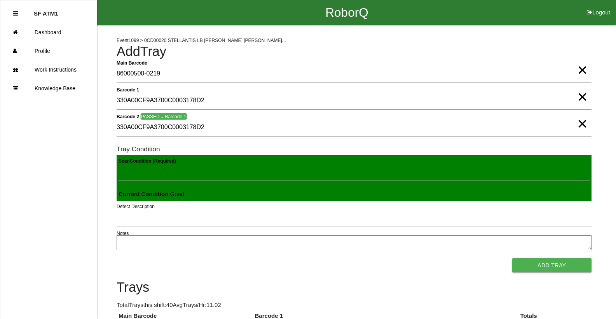
click at [512, 258] on button "Add Tray" at bounding box center [551, 265] width 79 height 14
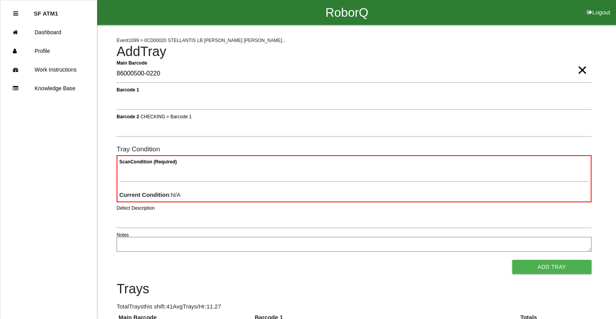
type Barcode "86000500-0220"
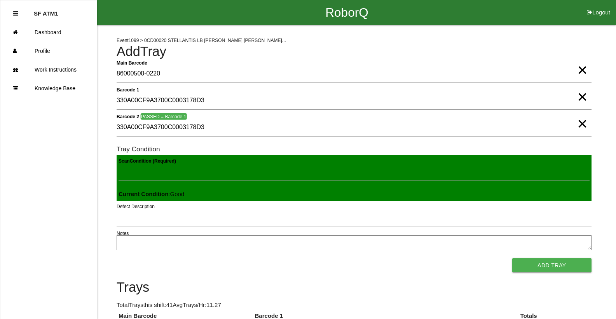
click at [512, 258] on button "Add Tray" at bounding box center [551, 265] width 79 height 14
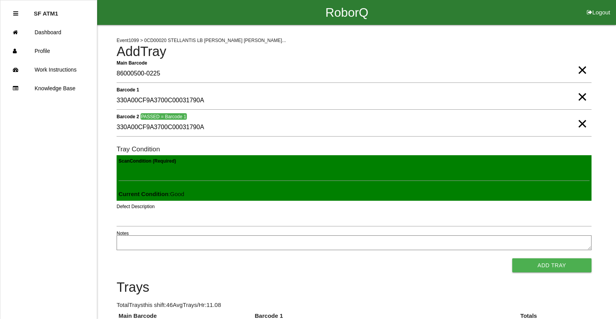
click at [512, 258] on button "Add Tray" at bounding box center [551, 265] width 79 height 14
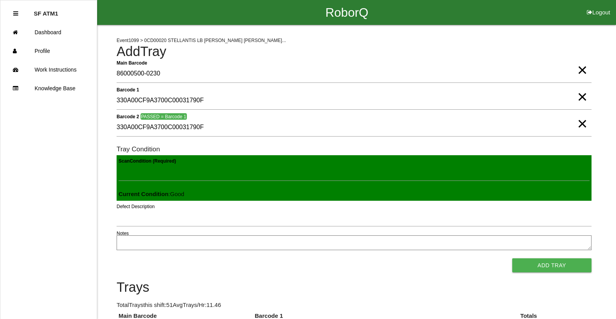
click at [512, 258] on button "Add Tray" at bounding box center [551, 265] width 79 height 14
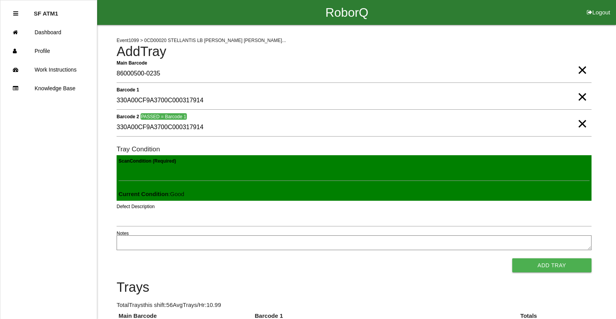
click at [512, 258] on button "Add Tray" at bounding box center [551, 265] width 79 height 14
click button "Add Tray" at bounding box center [551, 265] width 79 height 14
click at [512, 258] on button "Add Tray" at bounding box center [551, 265] width 79 height 14
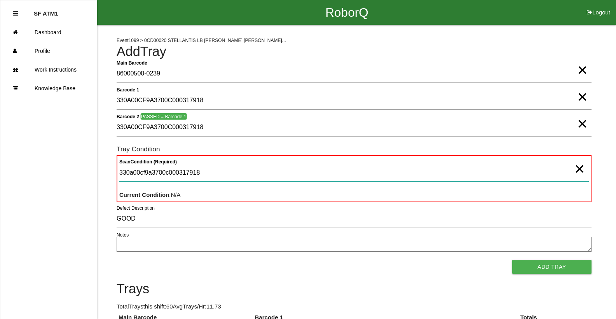
drag, startPoint x: 219, startPoint y: 178, endPoint x: 7, endPoint y: 185, distance: 211.9
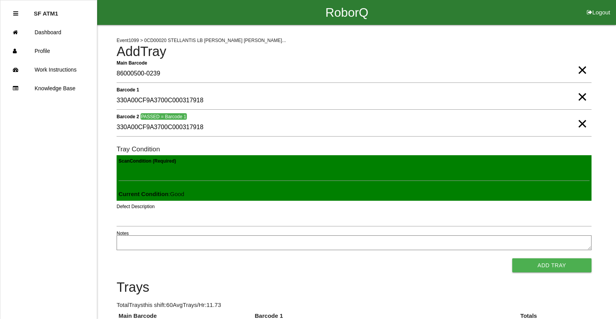
click at [512, 258] on button "Add Tray" at bounding box center [551, 265] width 79 height 14
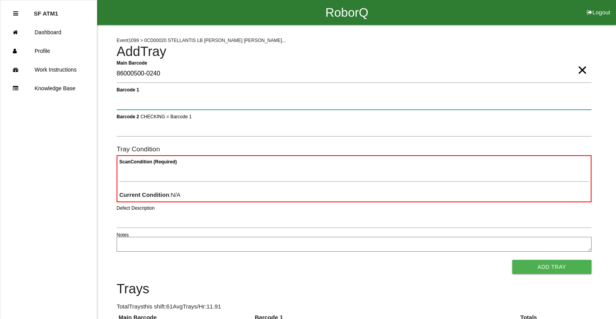
click at [512, 260] on button "Add Tray" at bounding box center [551, 267] width 79 height 14
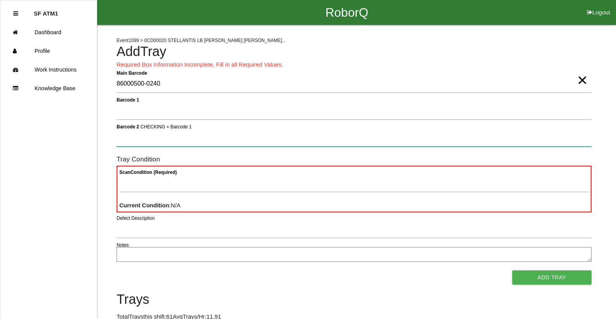
click at [512, 270] on button "Add Tray" at bounding box center [551, 277] width 79 height 14
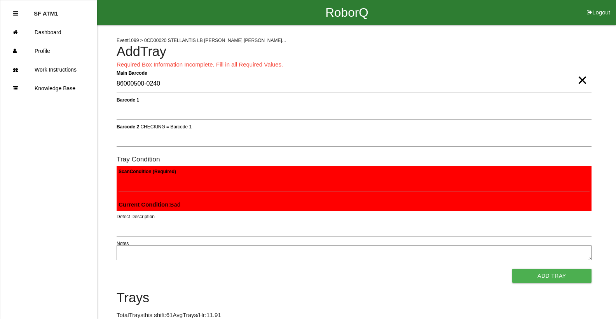
click at [512, 268] on button "Add Tray" at bounding box center [551, 275] width 79 height 14
